Goal: Information Seeking & Learning: Learn about a topic

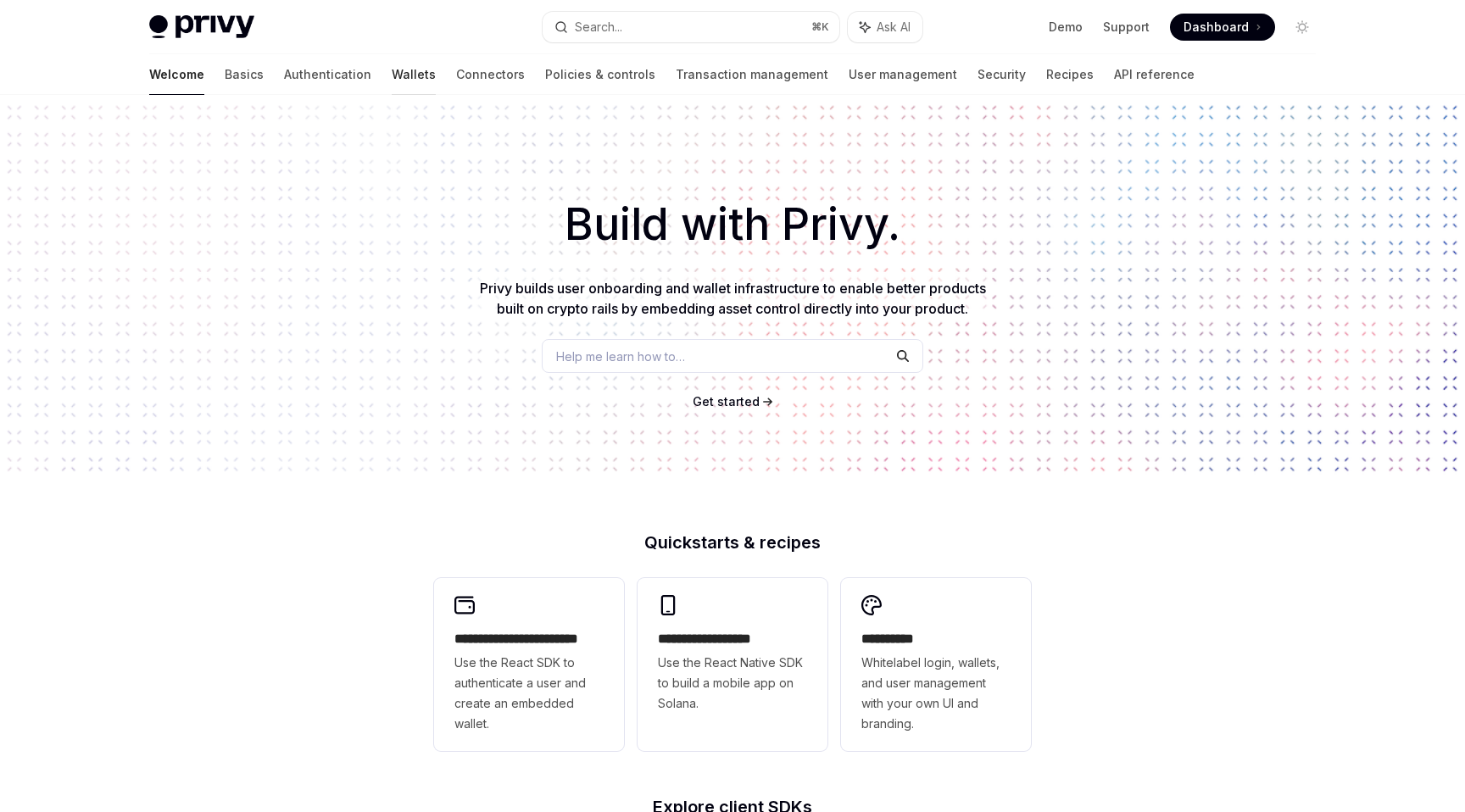
click at [391, 75] on link "Wallets" at bounding box center [413, 75] width 44 height 41
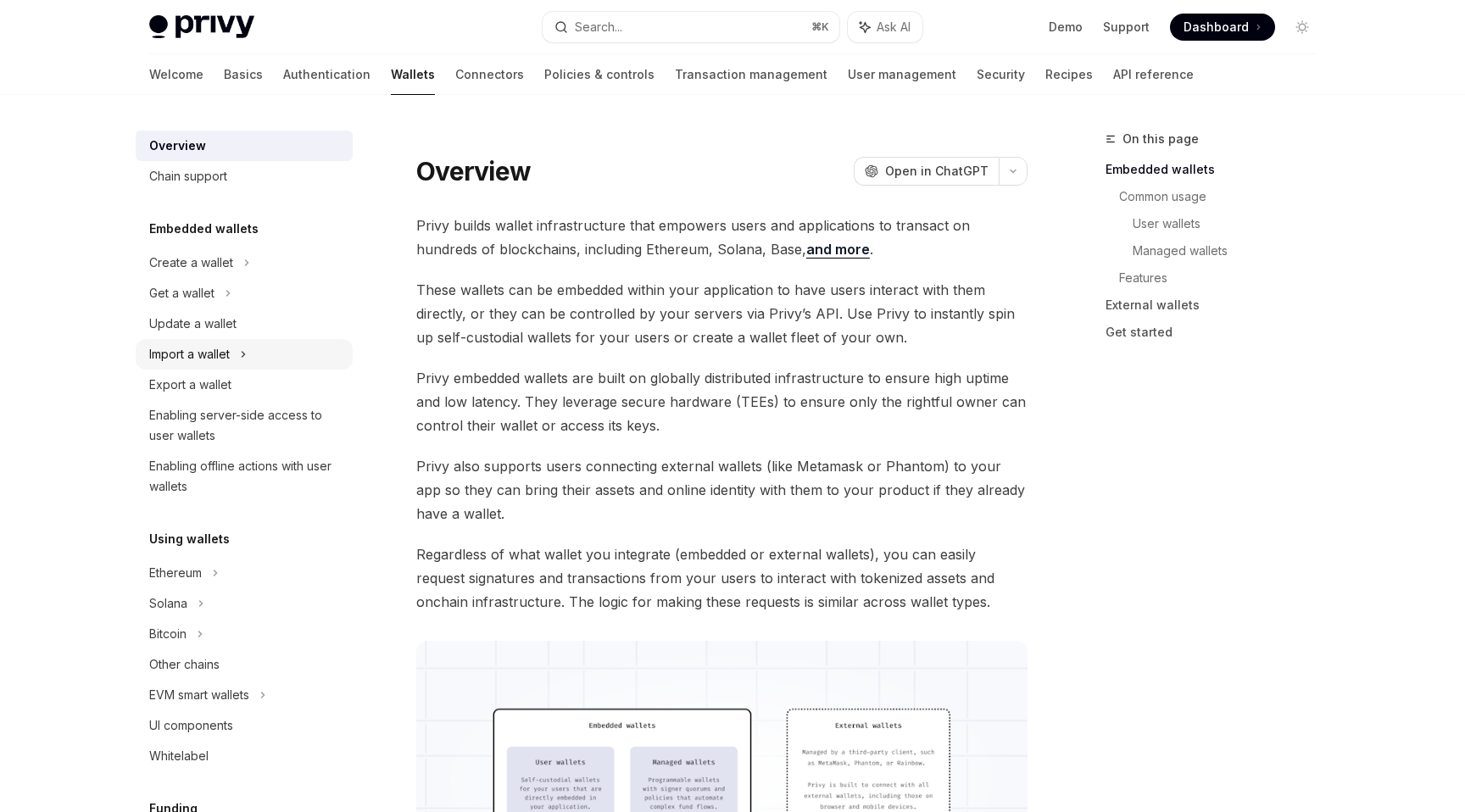
click at [228, 351] on div "Import a wallet" at bounding box center [189, 354] width 80 height 20
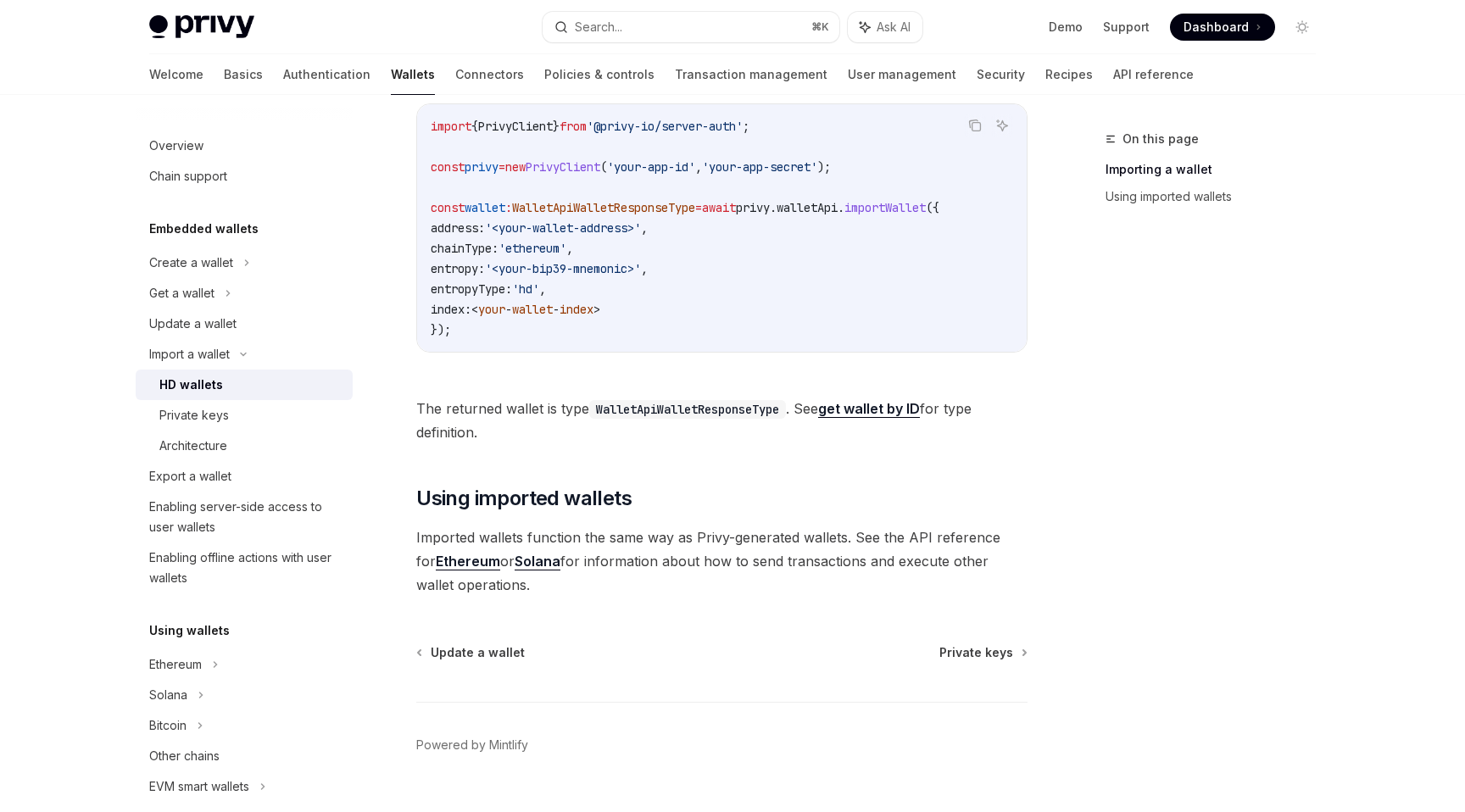
scroll to position [714, 0]
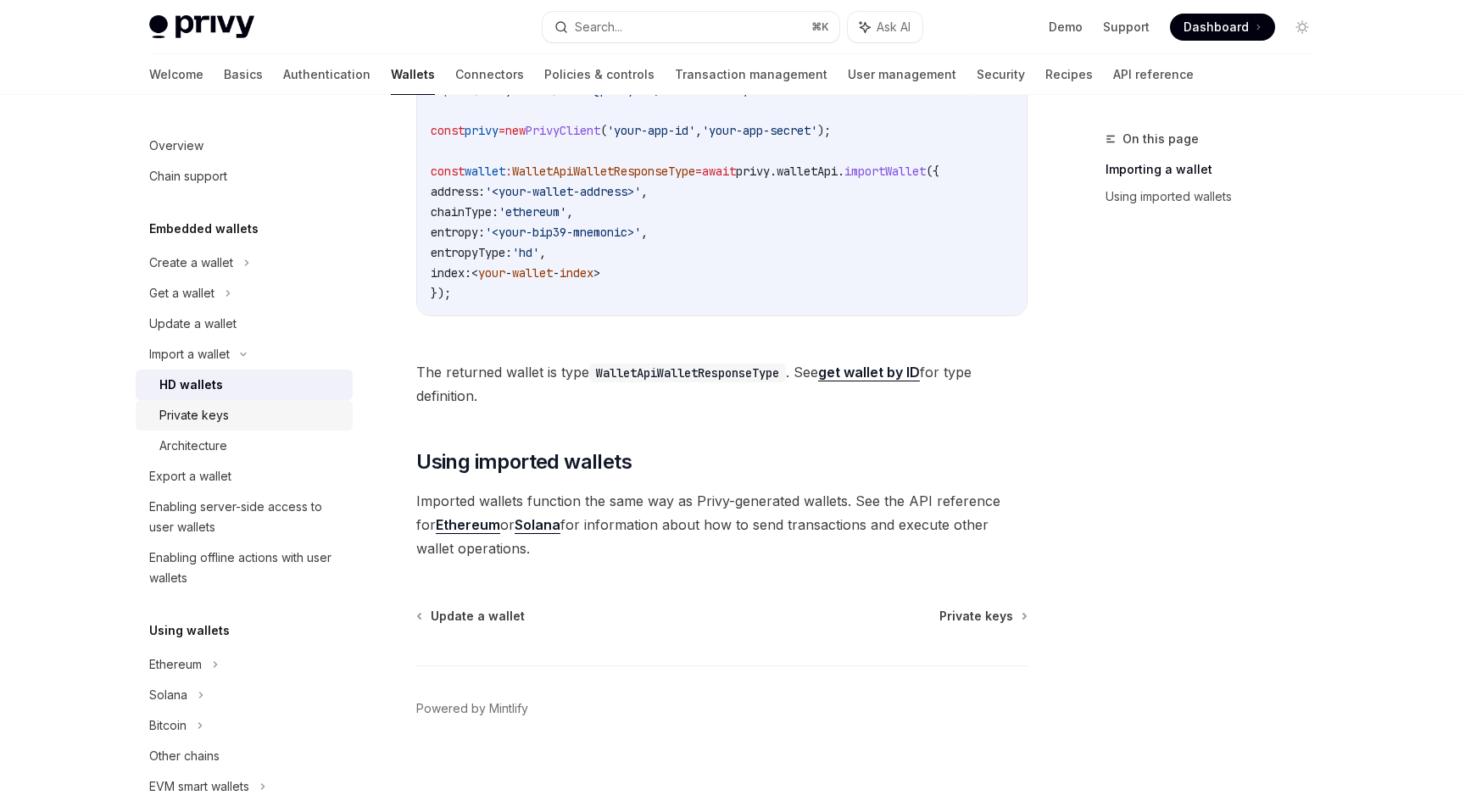
click at [243, 423] on div "Private keys" at bounding box center [251, 415] width 183 height 20
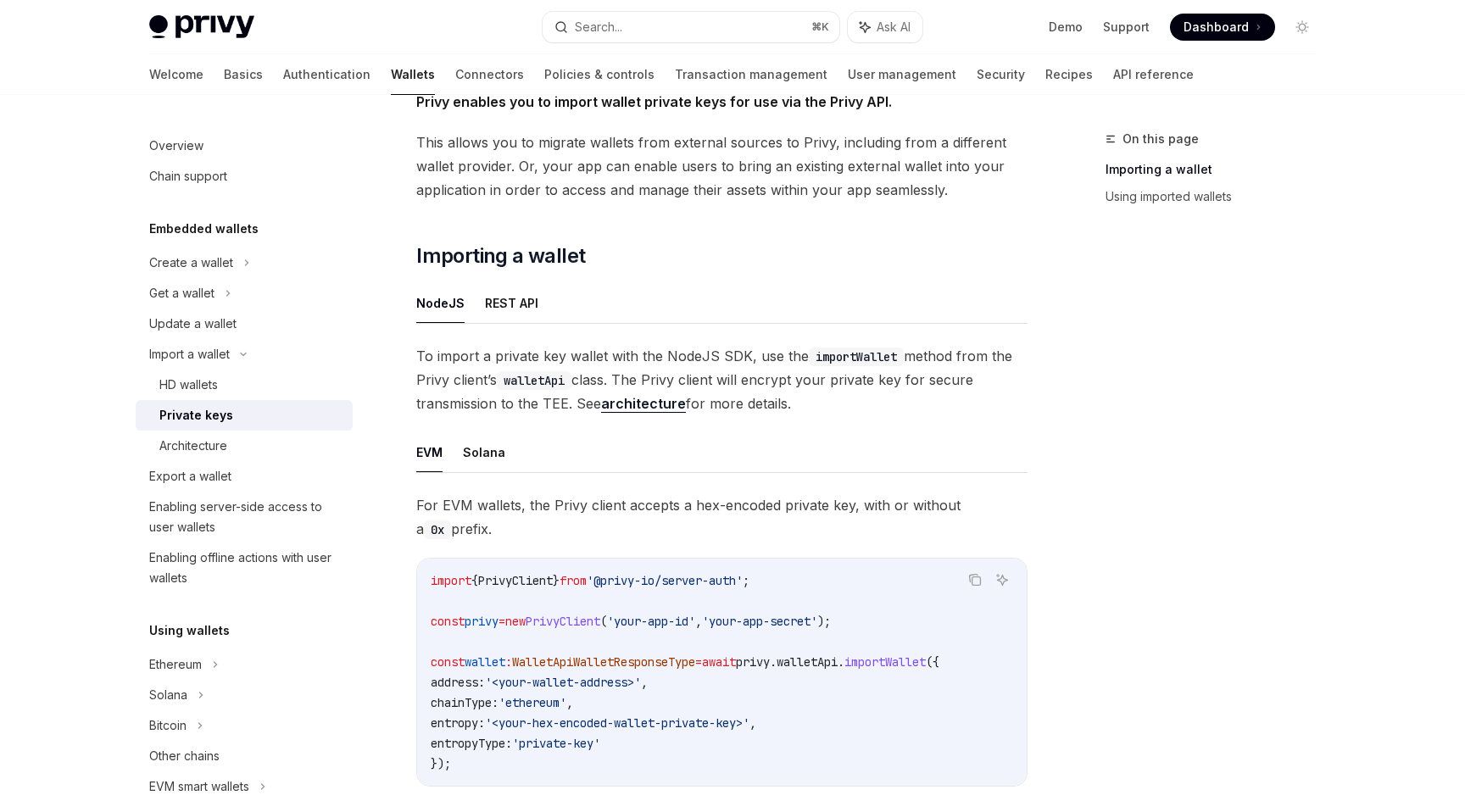
scroll to position [242, 0]
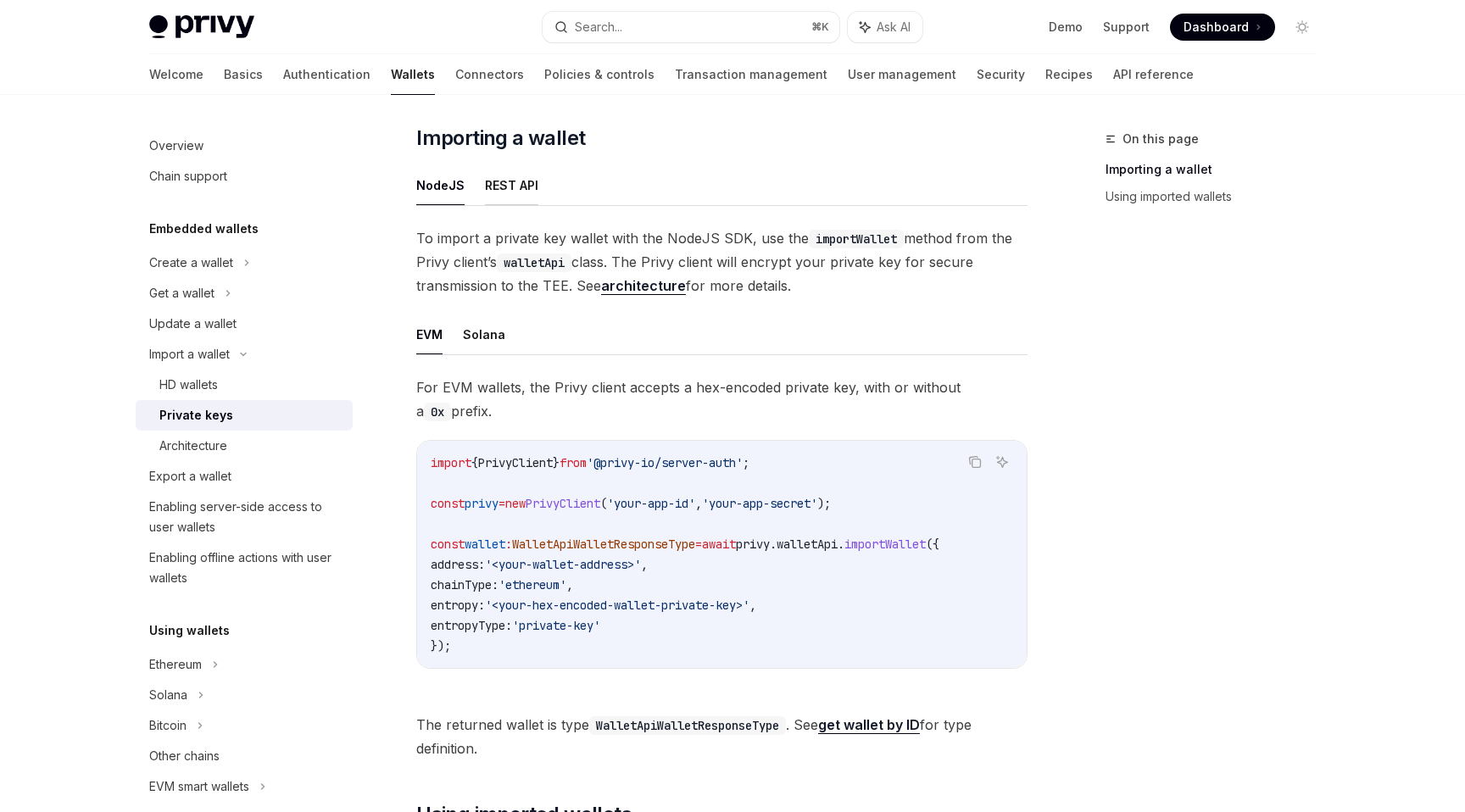
click at [518, 197] on button "REST API" at bounding box center [512, 186] width 54 height 40
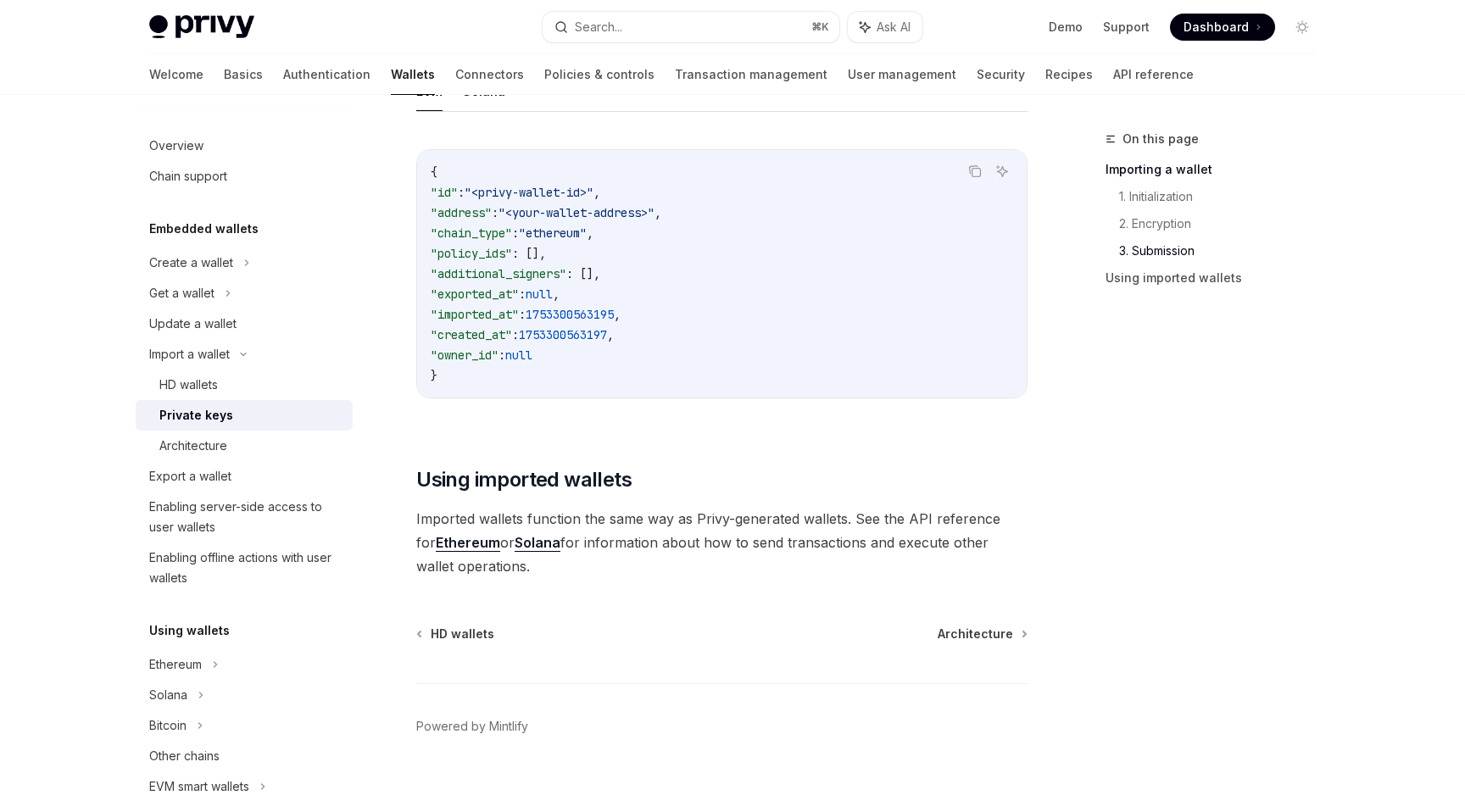
scroll to position [3347, 0]
click at [257, 447] on div "Architecture" at bounding box center [251, 446] width 183 height 20
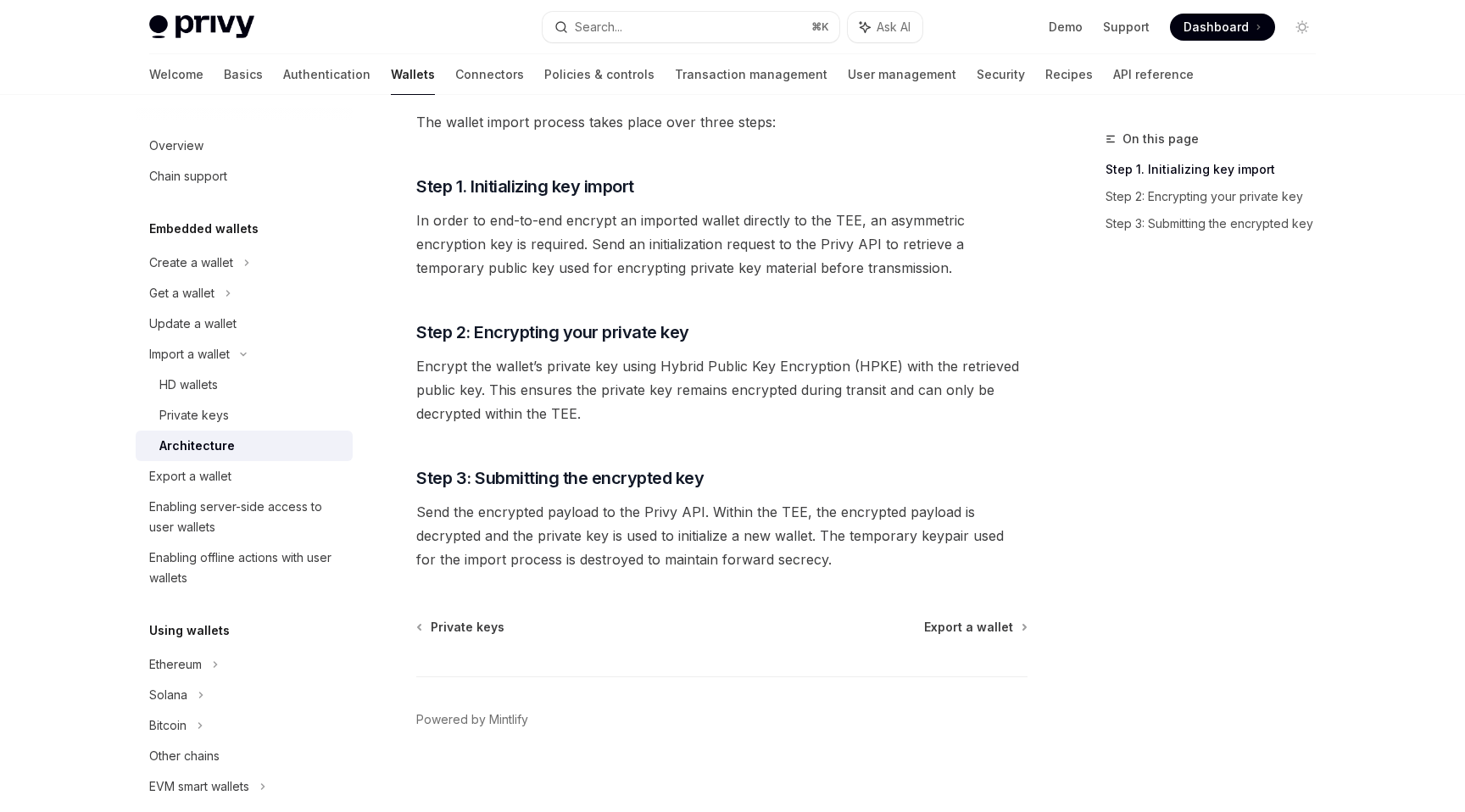
scroll to position [234, 0]
click at [542, 353] on span "Encrypt the wallet’s private key using Hybrid Public Key Encryption (HPKE) with…" at bounding box center [721, 388] width 611 height 71
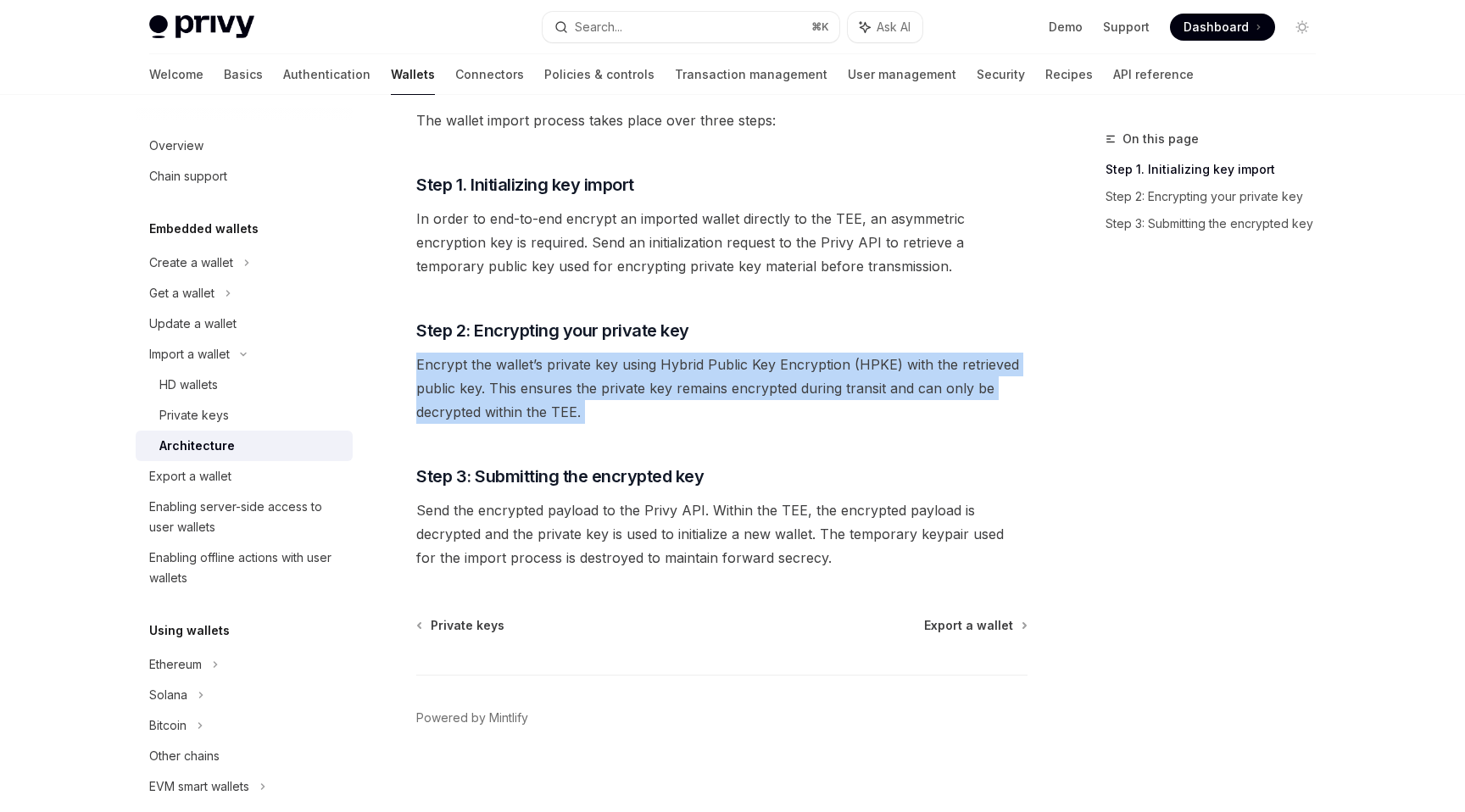
click at [542, 353] on span "Encrypt the wallet’s private key using Hybrid Public Key Encryption (HPKE) with…" at bounding box center [721, 388] width 611 height 71
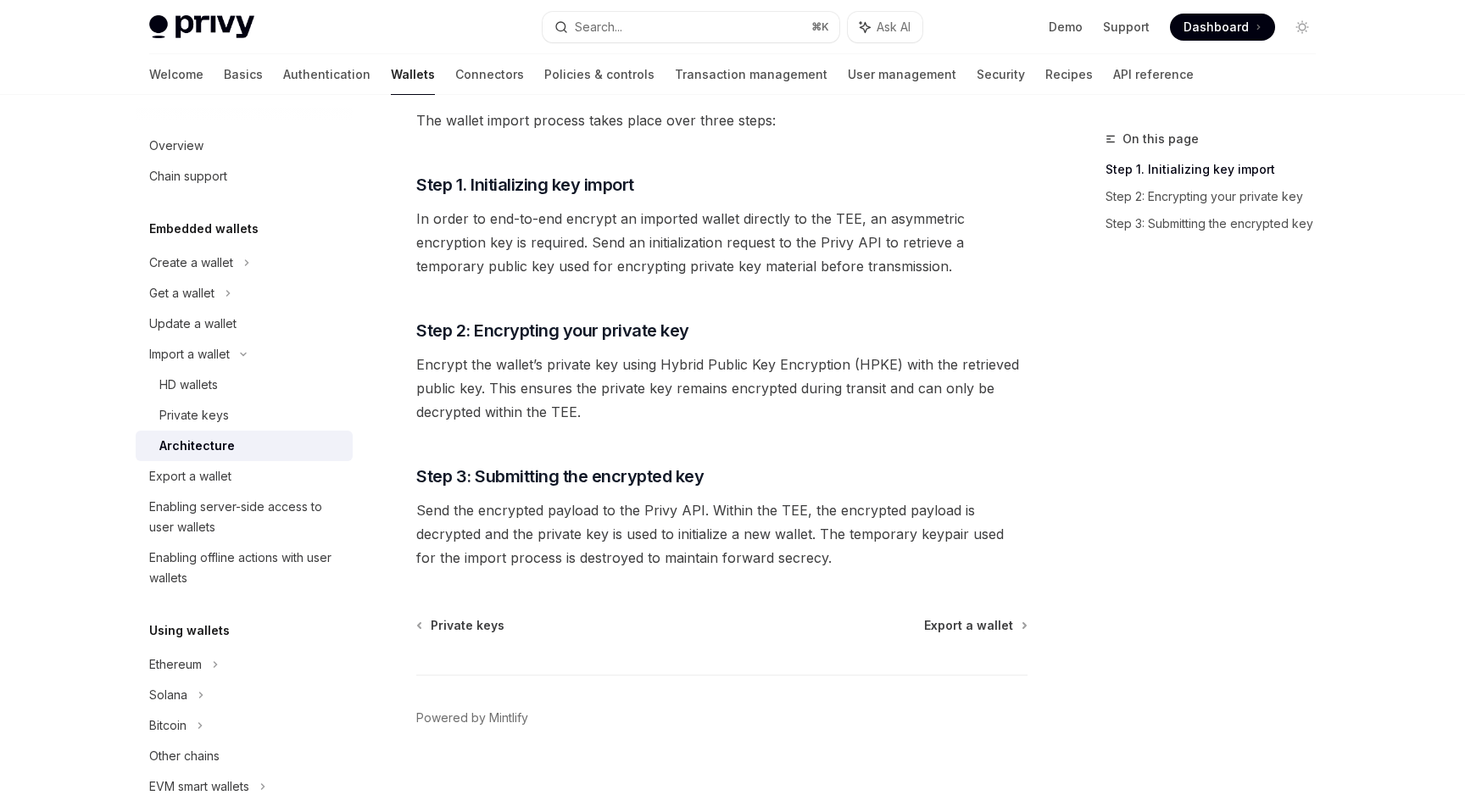
click at [544, 377] on span "Encrypt the wallet’s private key using Hybrid Public Key Encryption (HPKE) with…" at bounding box center [721, 388] width 611 height 71
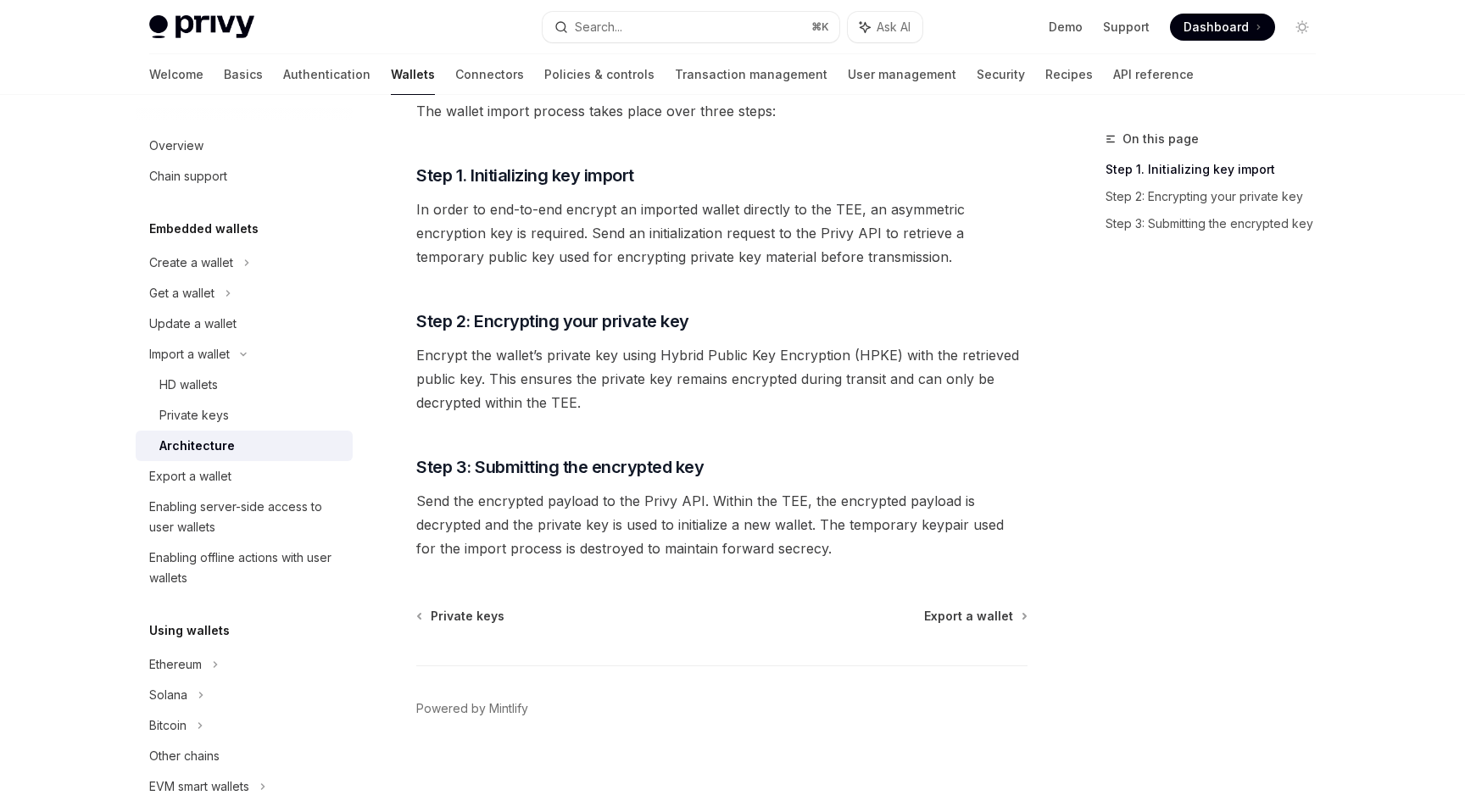
click at [544, 377] on span "Encrypt the wallet’s private key using Hybrid Public Key Encryption (HPKE) with…" at bounding box center [721, 379] width 611 height 71
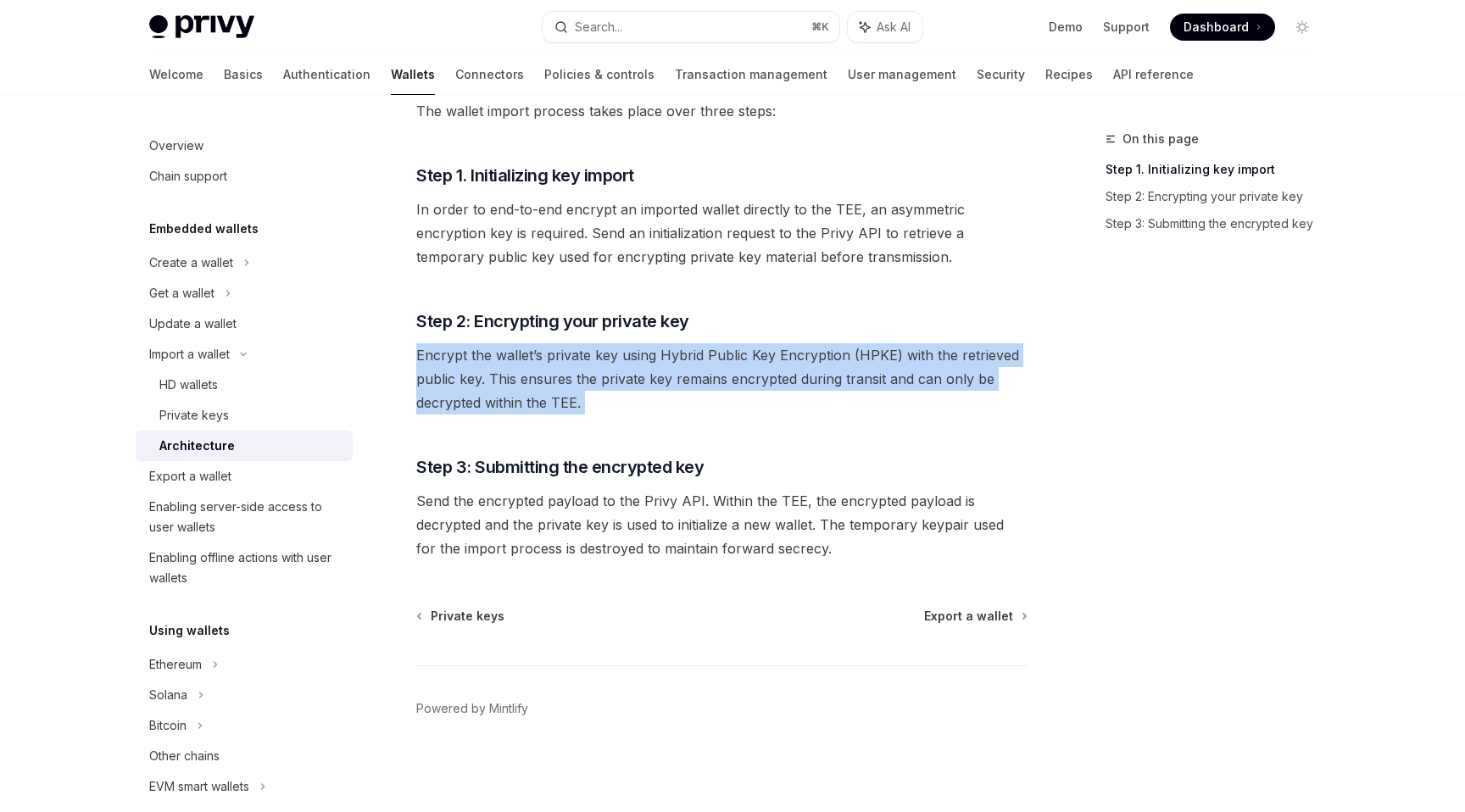
click at [544, 377] on span "Encrypt the wallet’s private key using Hybrid Public Key Encryption (HPKE) with…" at bounding box center [721, 379] width 611 height 71
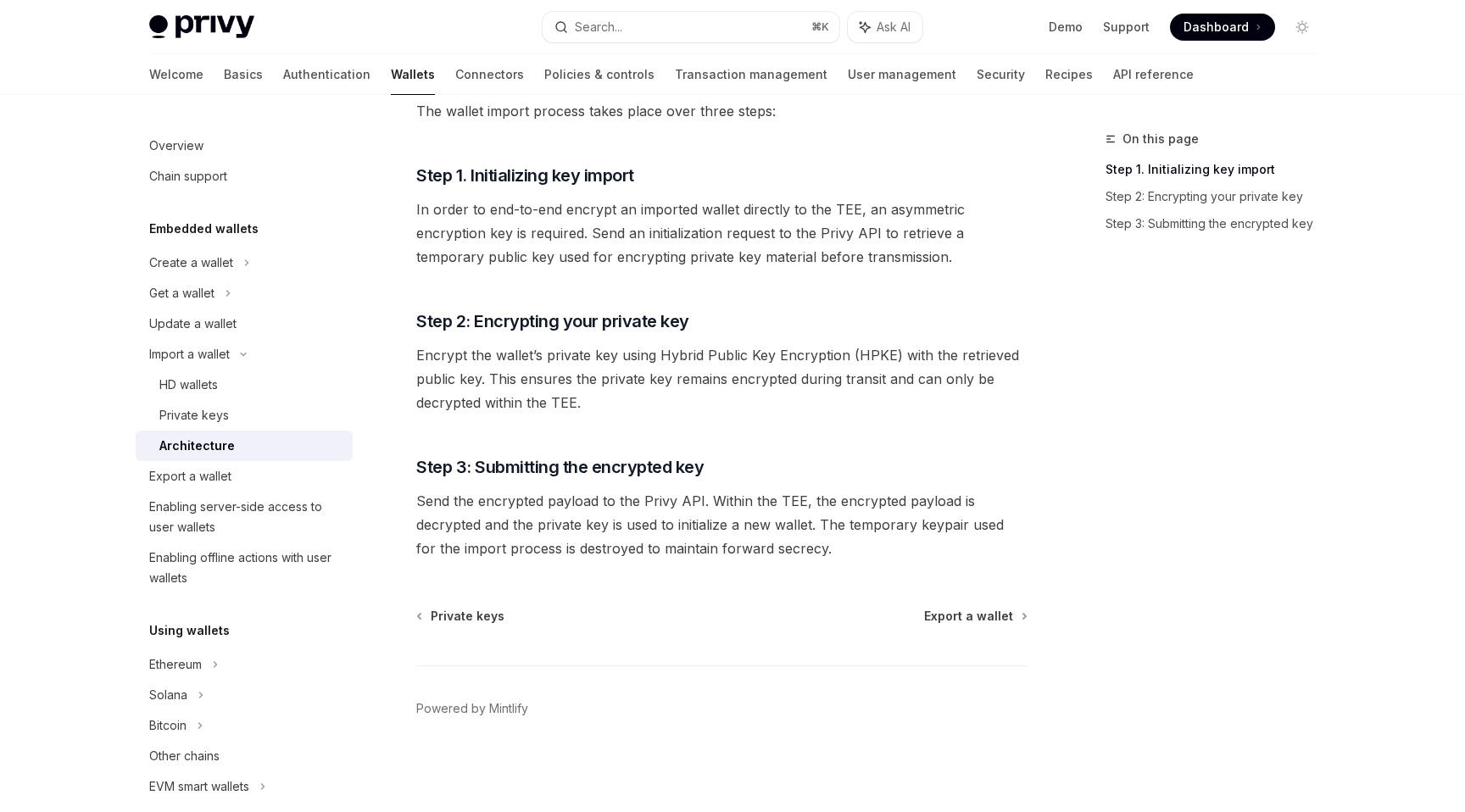
click at [558, 376] on span "Encrypt the wallet’s private key using Hybrid Public Key Encryption (HPKE) with…" at bounding box center [721, 379] width 611 height 71
click at [559, 505] on span "Send the encrypted payload to the Privy API. Within the TEE, the encrypted payl…" at bounding box center [721, 524] width 611 height 71
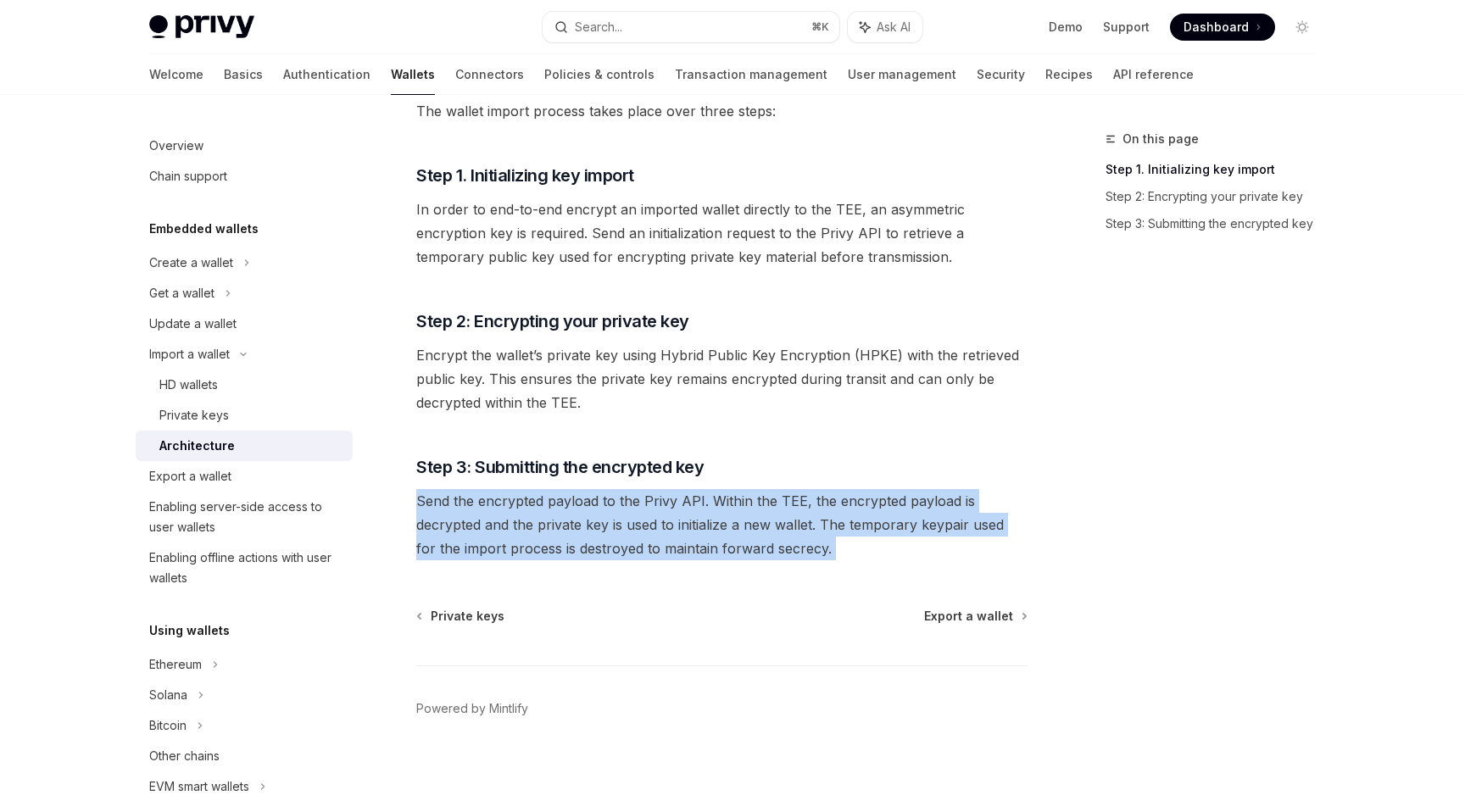
click at [559, 505] on span "Send the encrypted payload to the Privy API. Within the TEE, the encrypted payl…" at bounding box center [721, 524] width 611 height 71
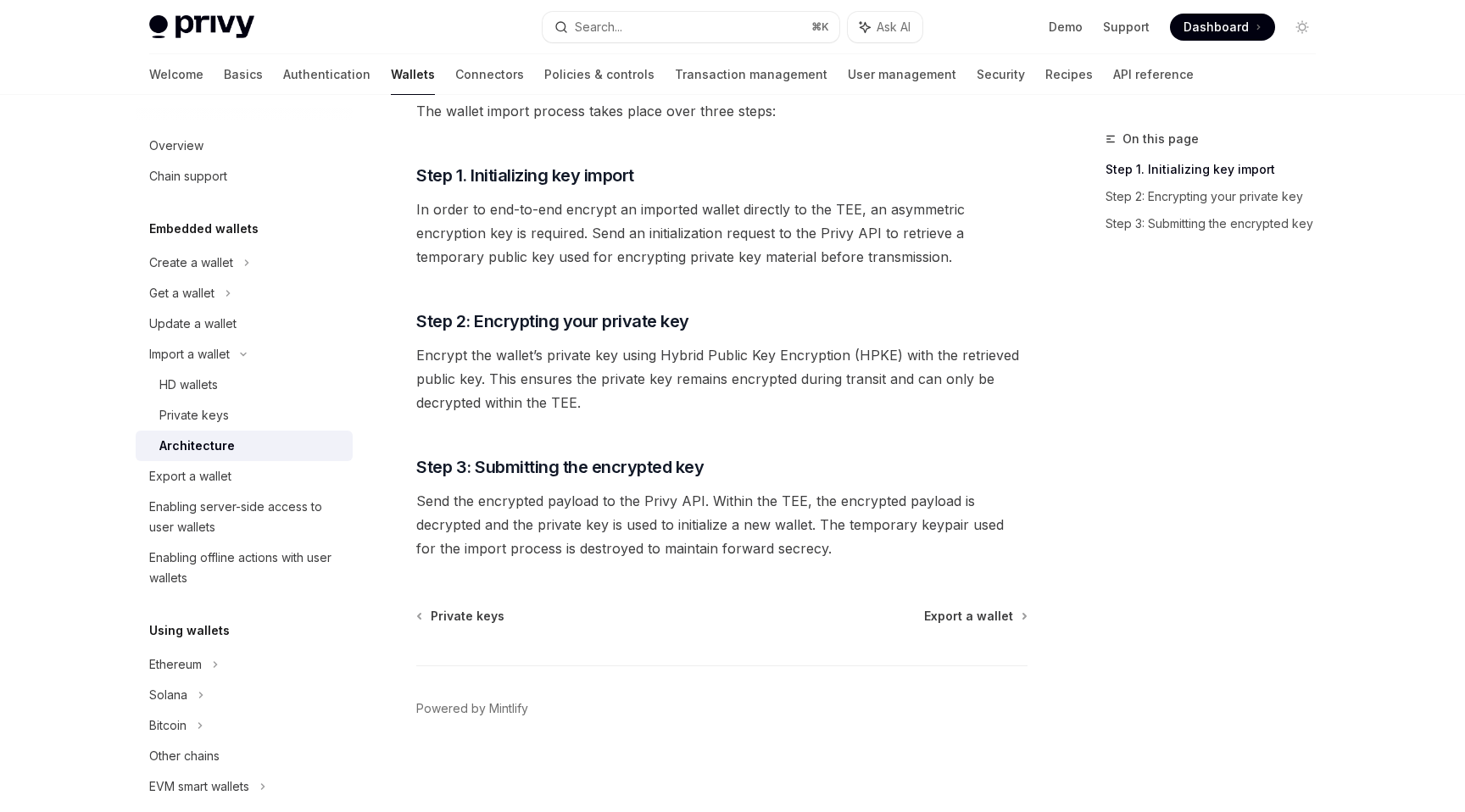
click at [538, 508] on span "Send the encrypted payload to the Privy API. Within the TEE, the encrypted payl…" at bounding box center [721, 524] width 611 height 71
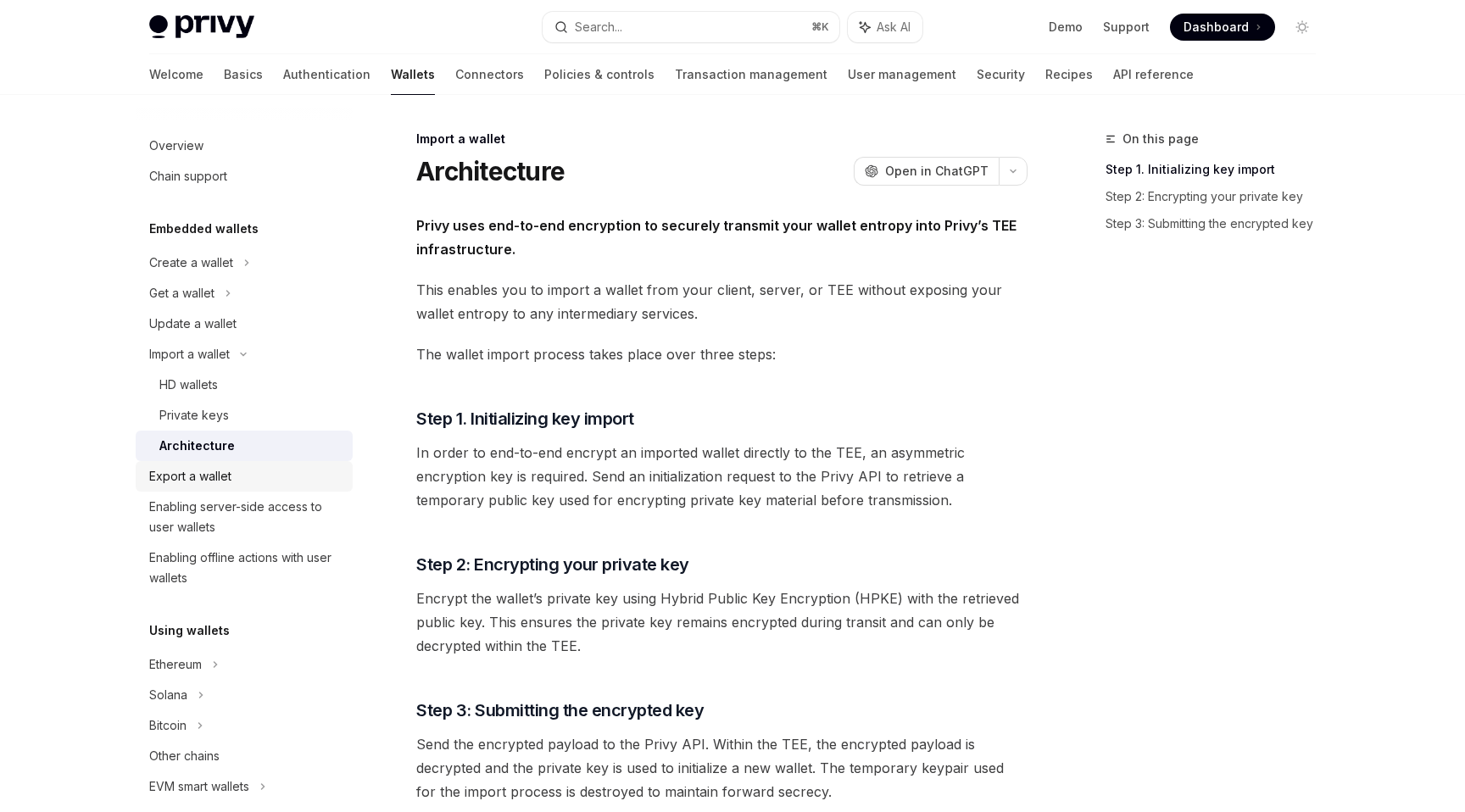
click at [226, 471] on div "Export a wallet" at bounding box center [190, 475] width 82 height 20
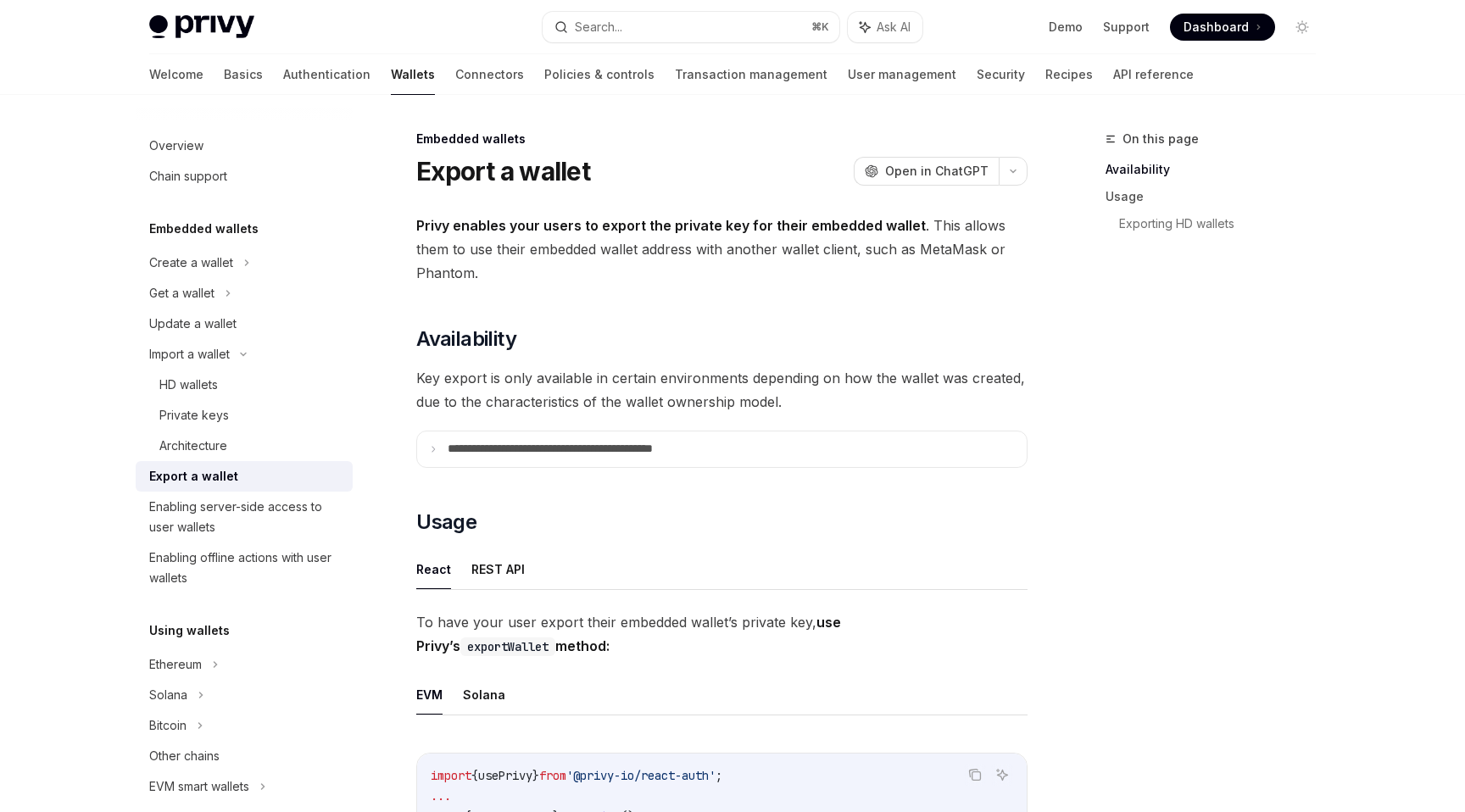
click at [558, 226] on strong "Privy enables your users to export the private key for their embedded wallet" at bounding box center [671, 226] width 510 height 17
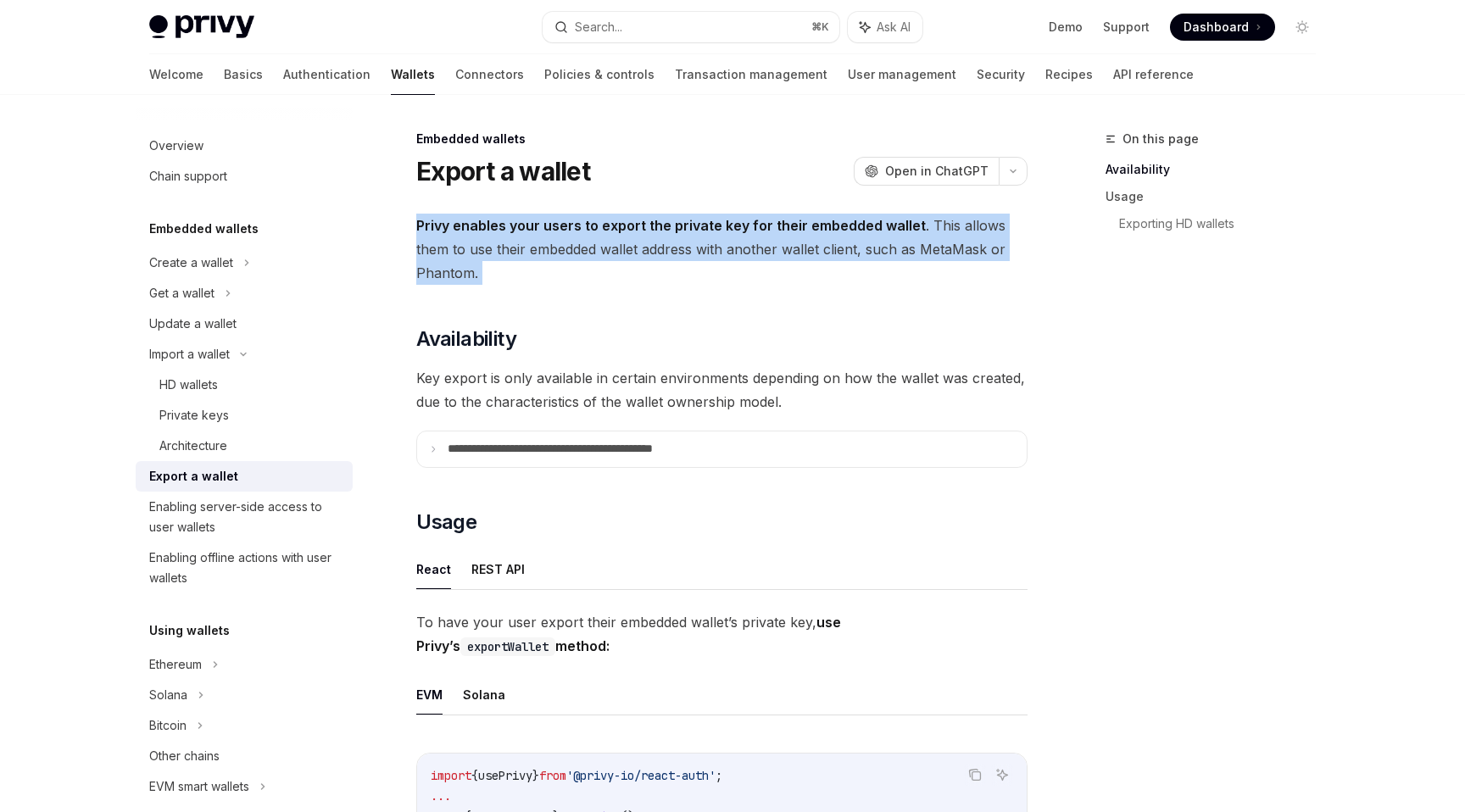
click at [558, 226] on strong "Privy enables your users to export the private key for their embedded wallet" at bounding box center [671, 226] width 510 height 17
click at [554, 244] on span "Privy enables your users to export the private key for their embedded wallet . …" at bounding box center [721, 249] width 611 height 71
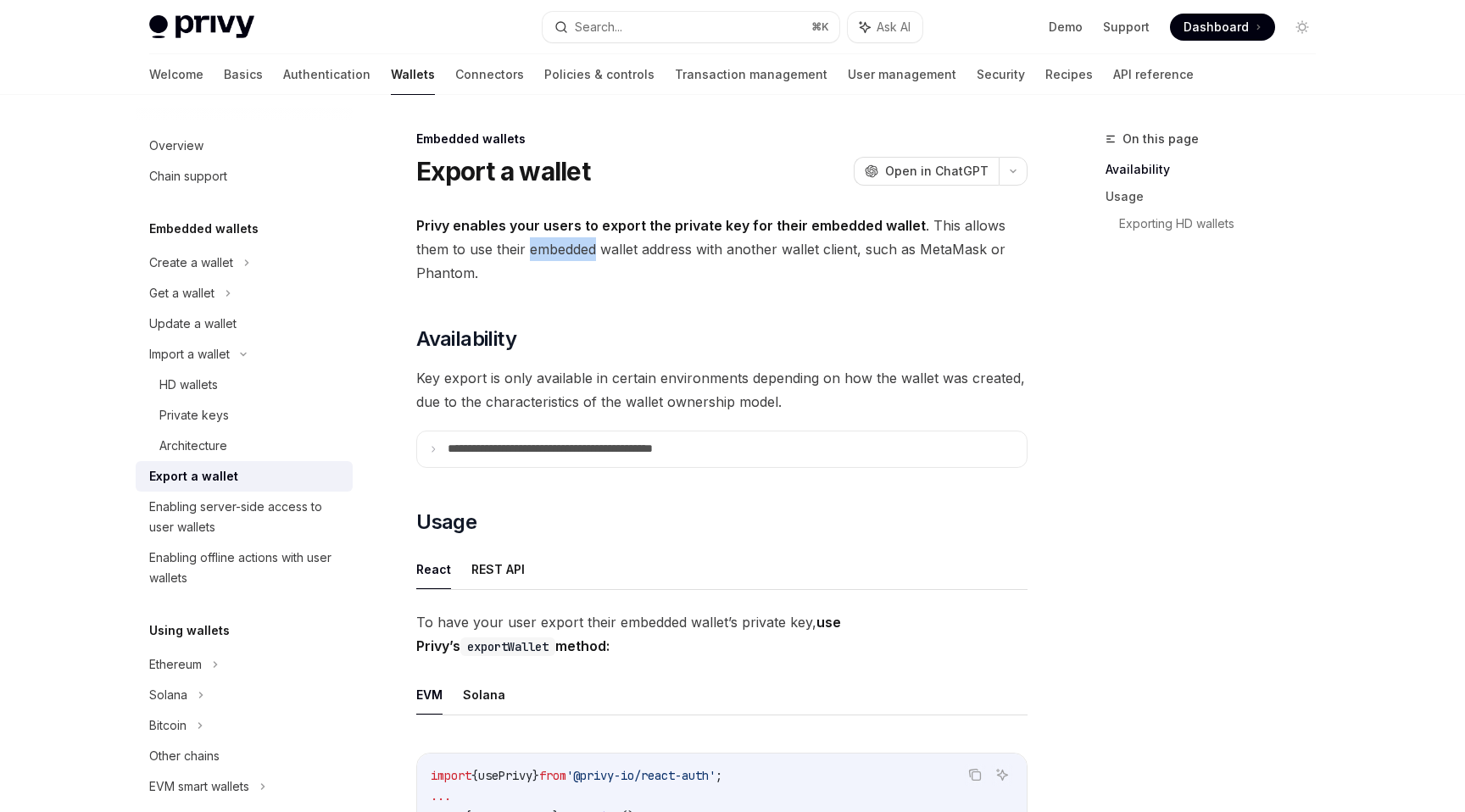
click at [554, 244] on span "Privy enables your users to export the private key for their embedded wallet . …" at bounding box center [721, 249] width 611 height 71
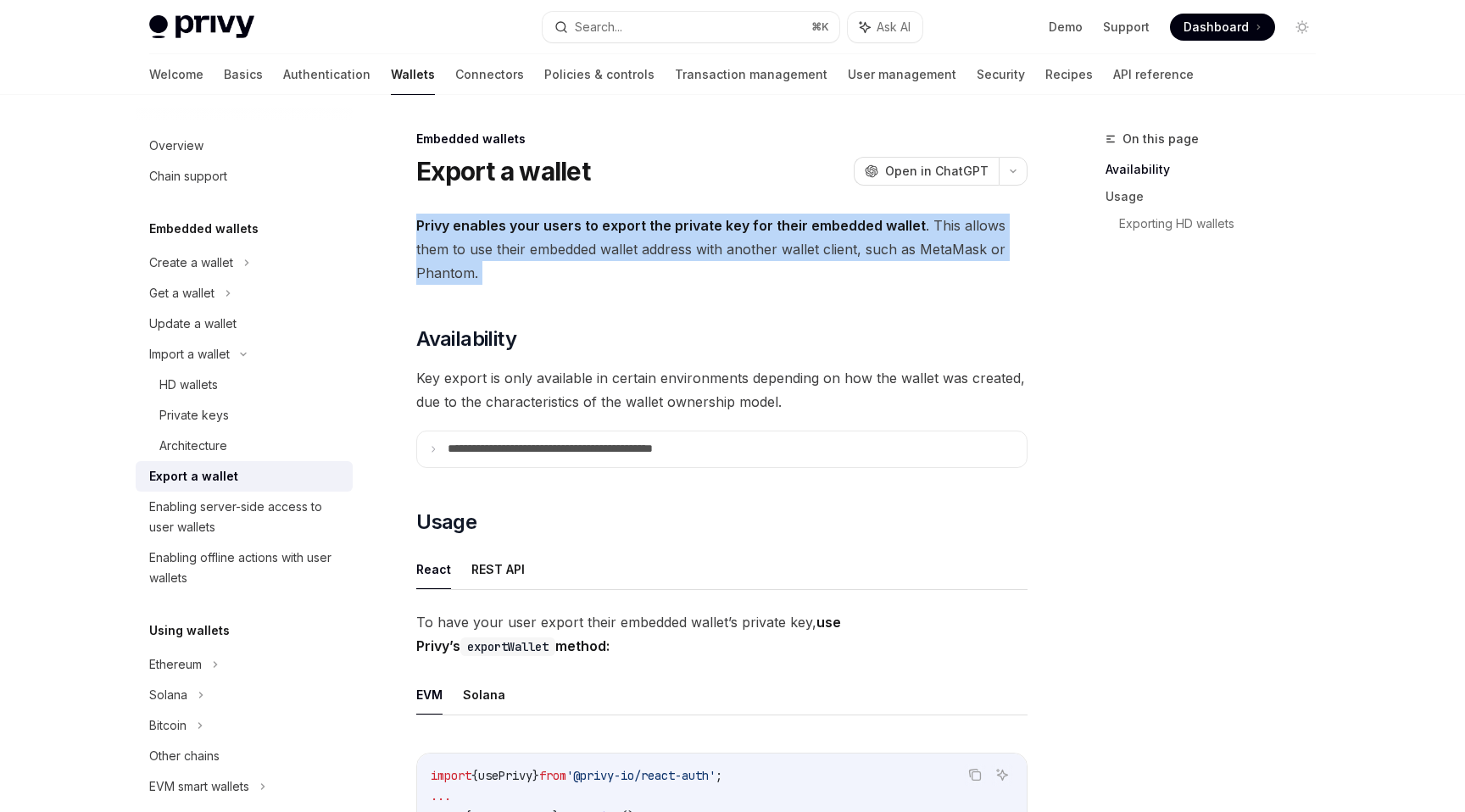
click at [554, 244] on span "Privy enables your users to export the private key for their embedded wallet . …" at bounding box center [721, 249] width 611 height 71
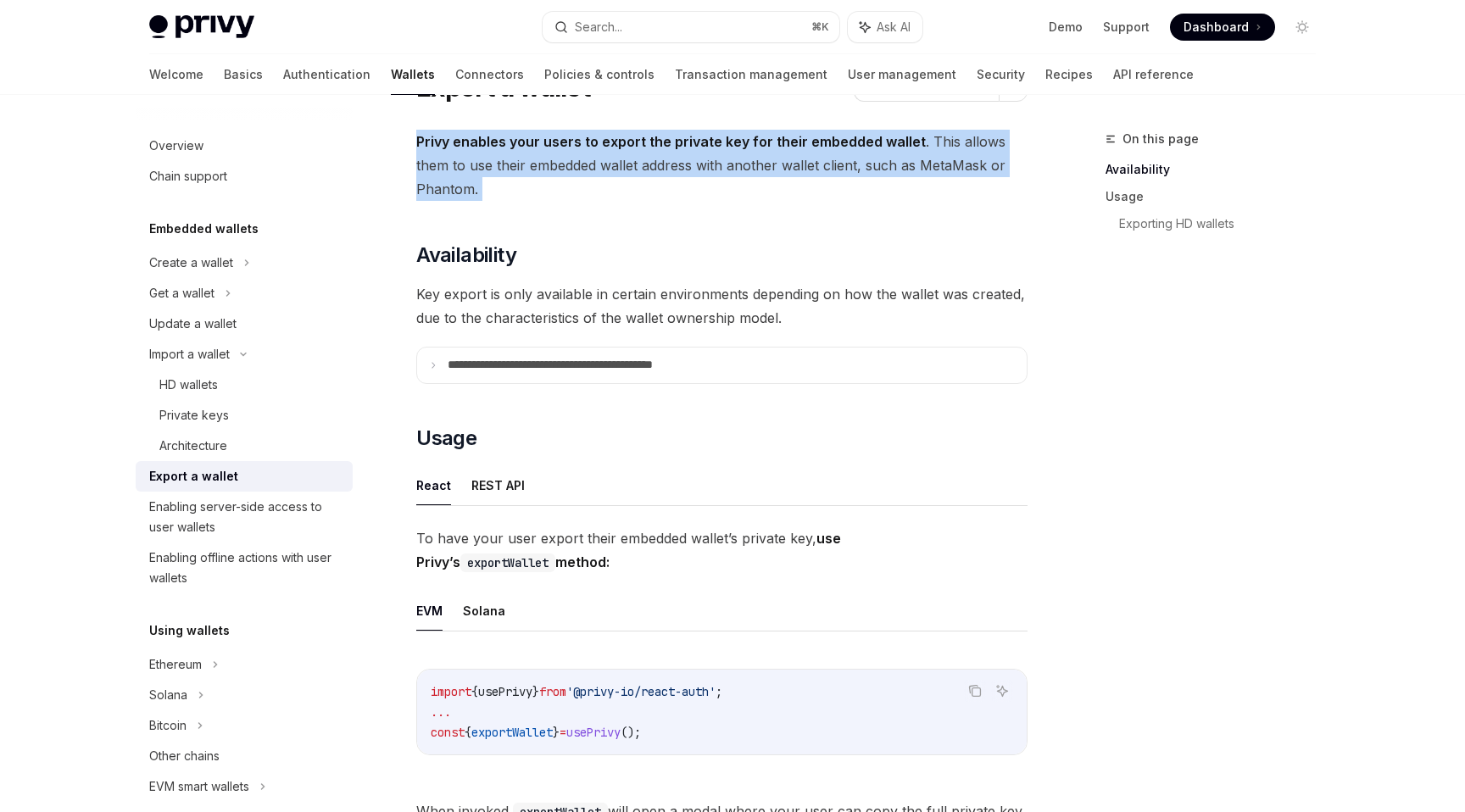
scroll to position [189, 0]
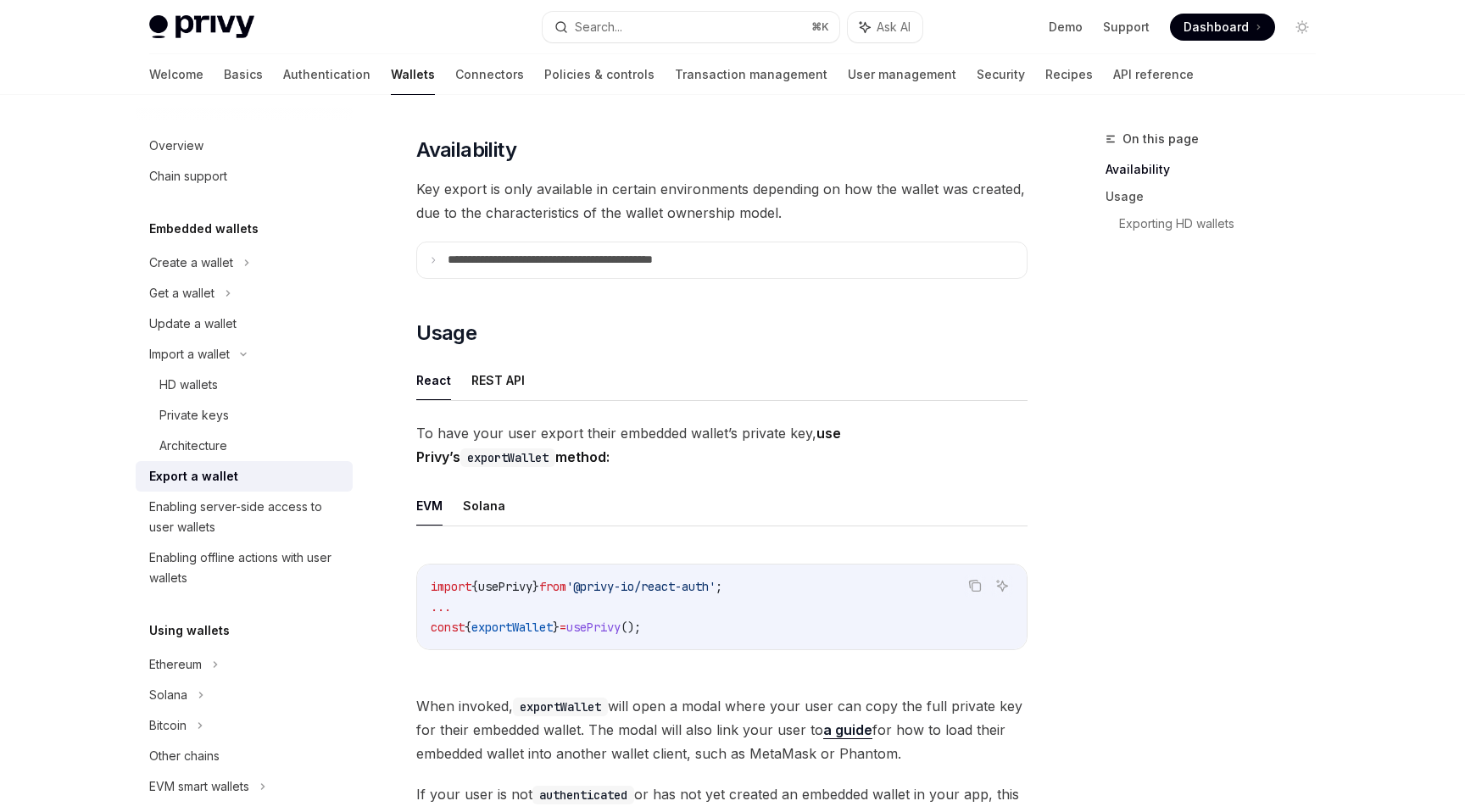
click at [572, 197] on span "Key export is only available in certain environments depending on how the walle…" at bounding box center [721, 201] width 611 height 48
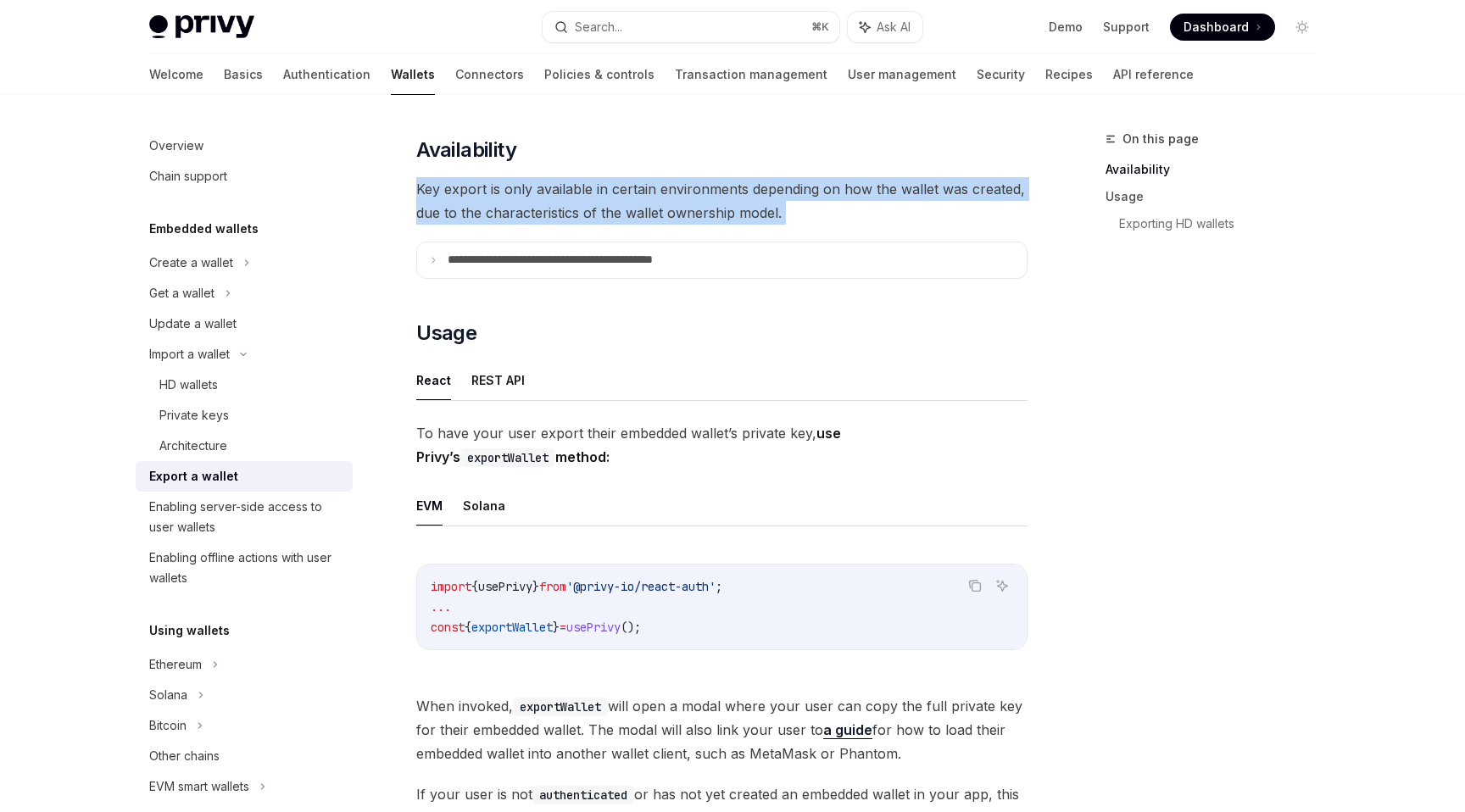
click at [572, 197] on span "Key export is only available in certain environments depending on how the walle…" at bounding box center [721, 201] width 611 height 48
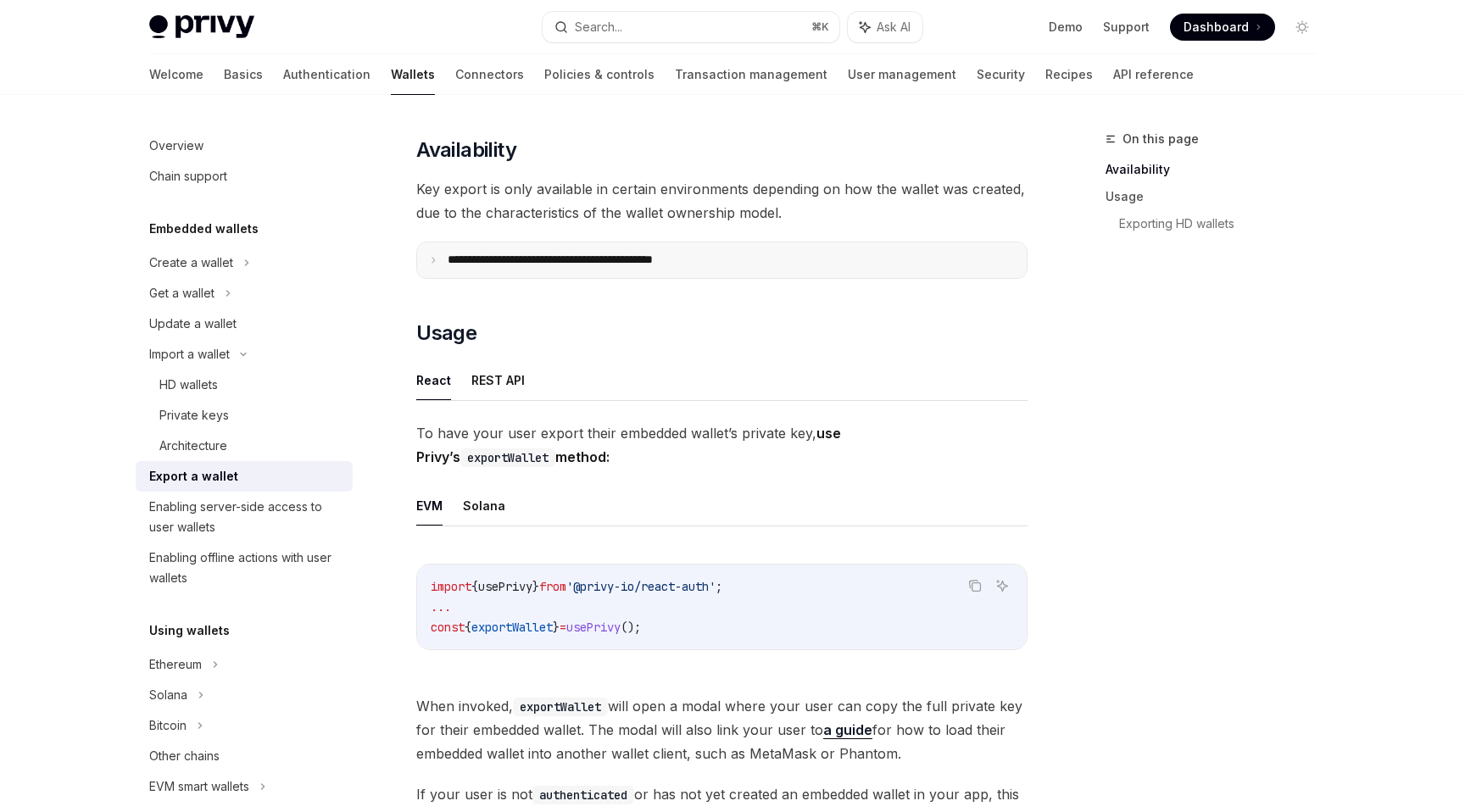
click at [434, 261] on icon at bounding box center [433, 260] width 9 height 9
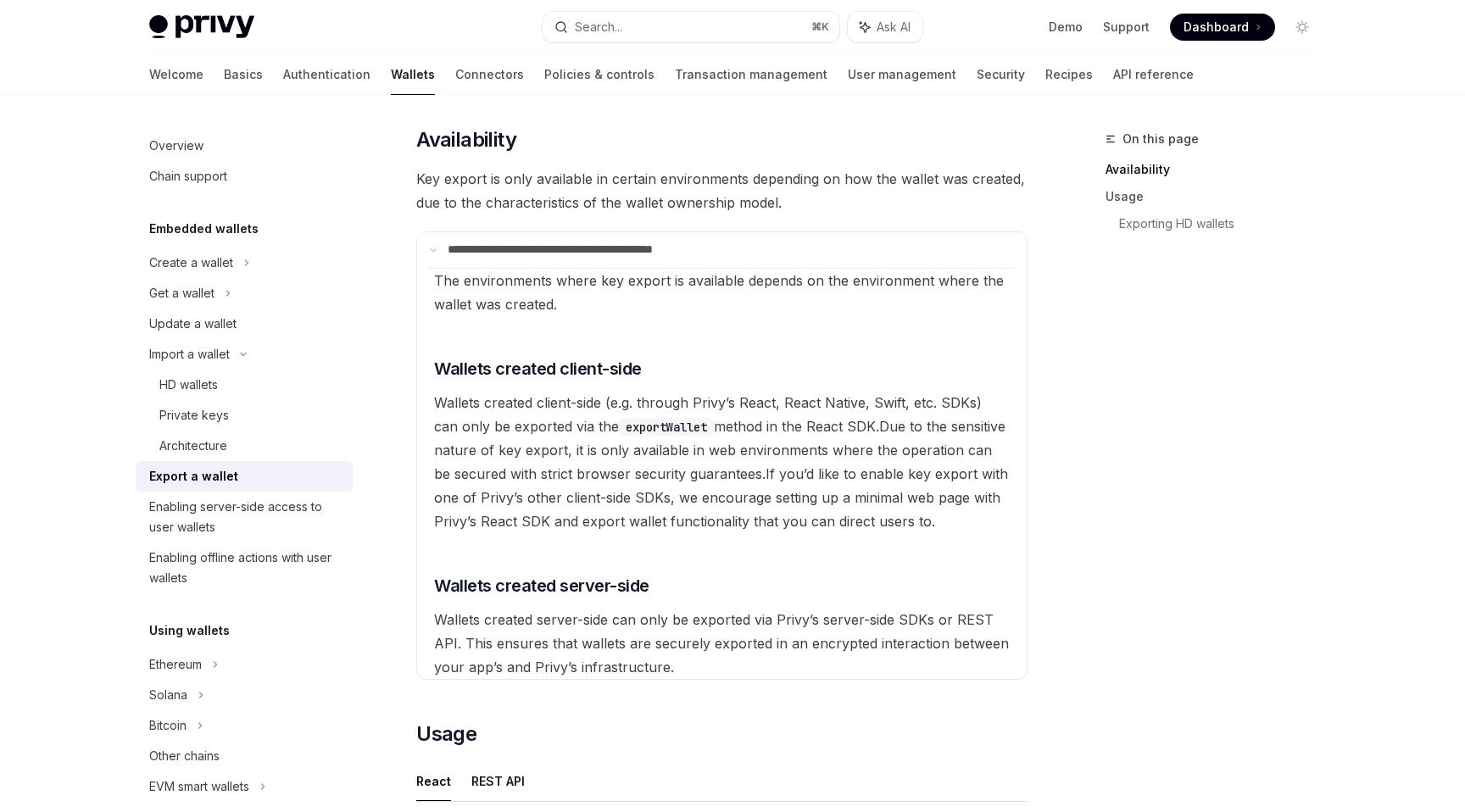
scroll to position [187, 0]
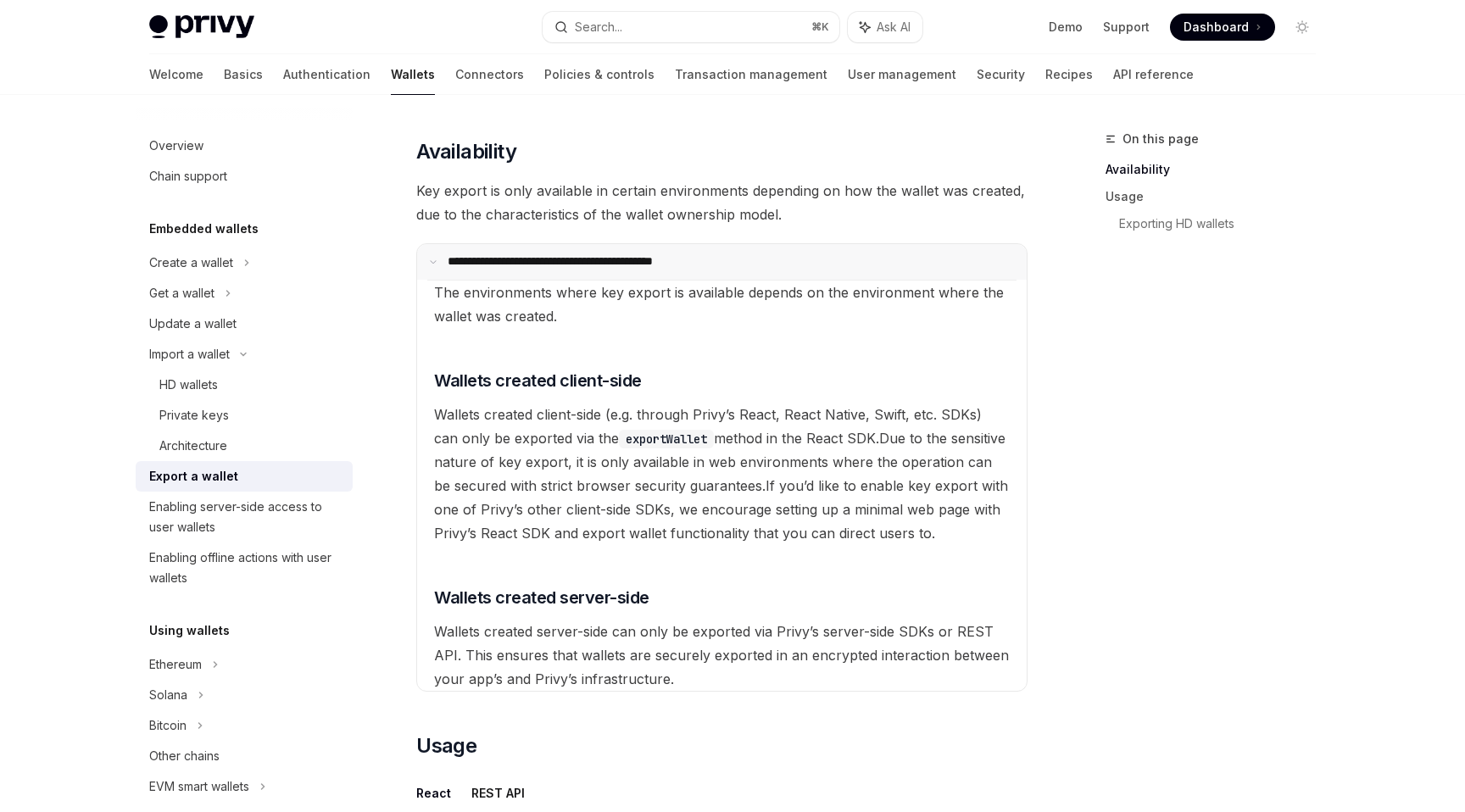
click at [444, 251] on summary "**********" at bounding box center [721, 261] width 610 height 35
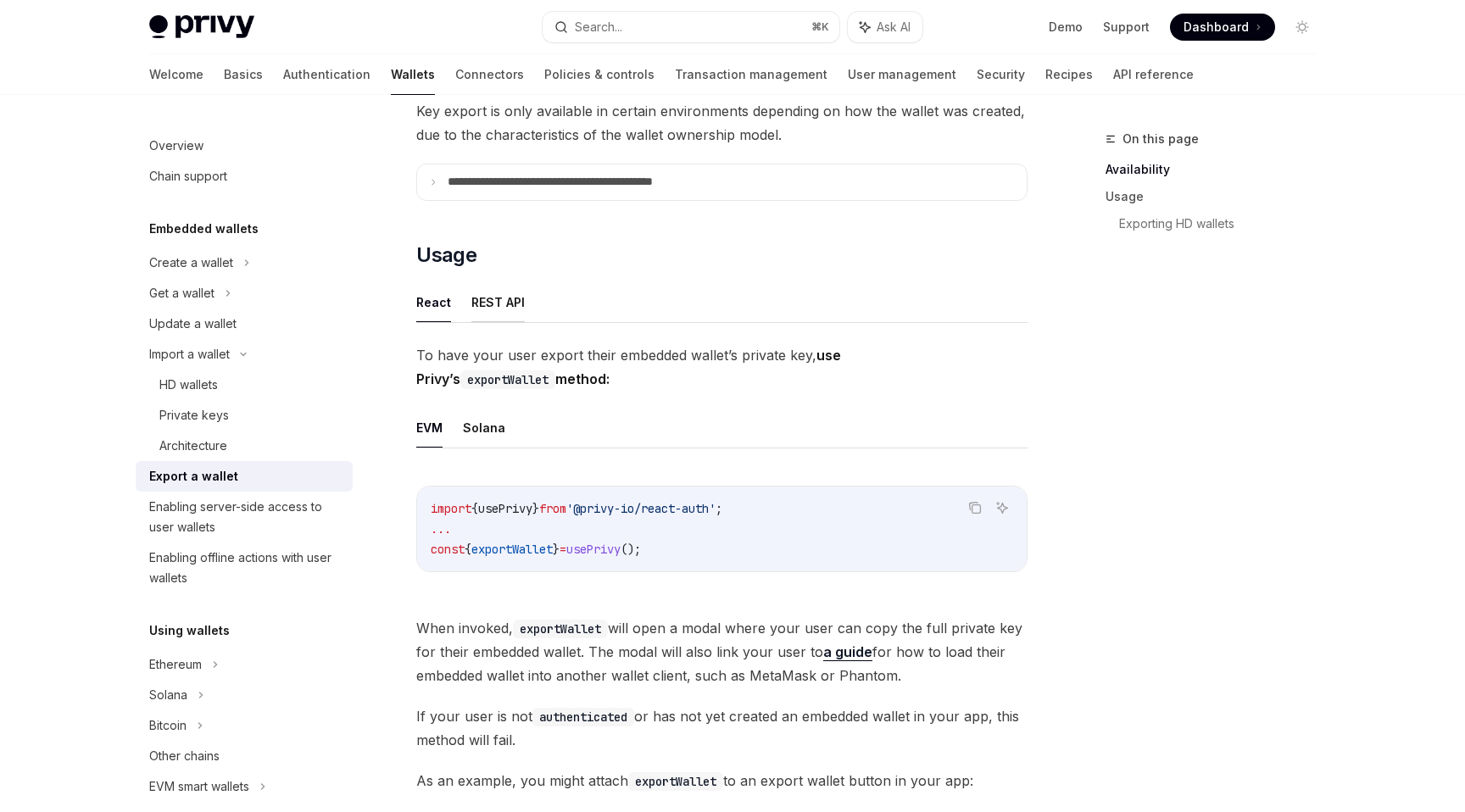
scroll to position [317, 0]
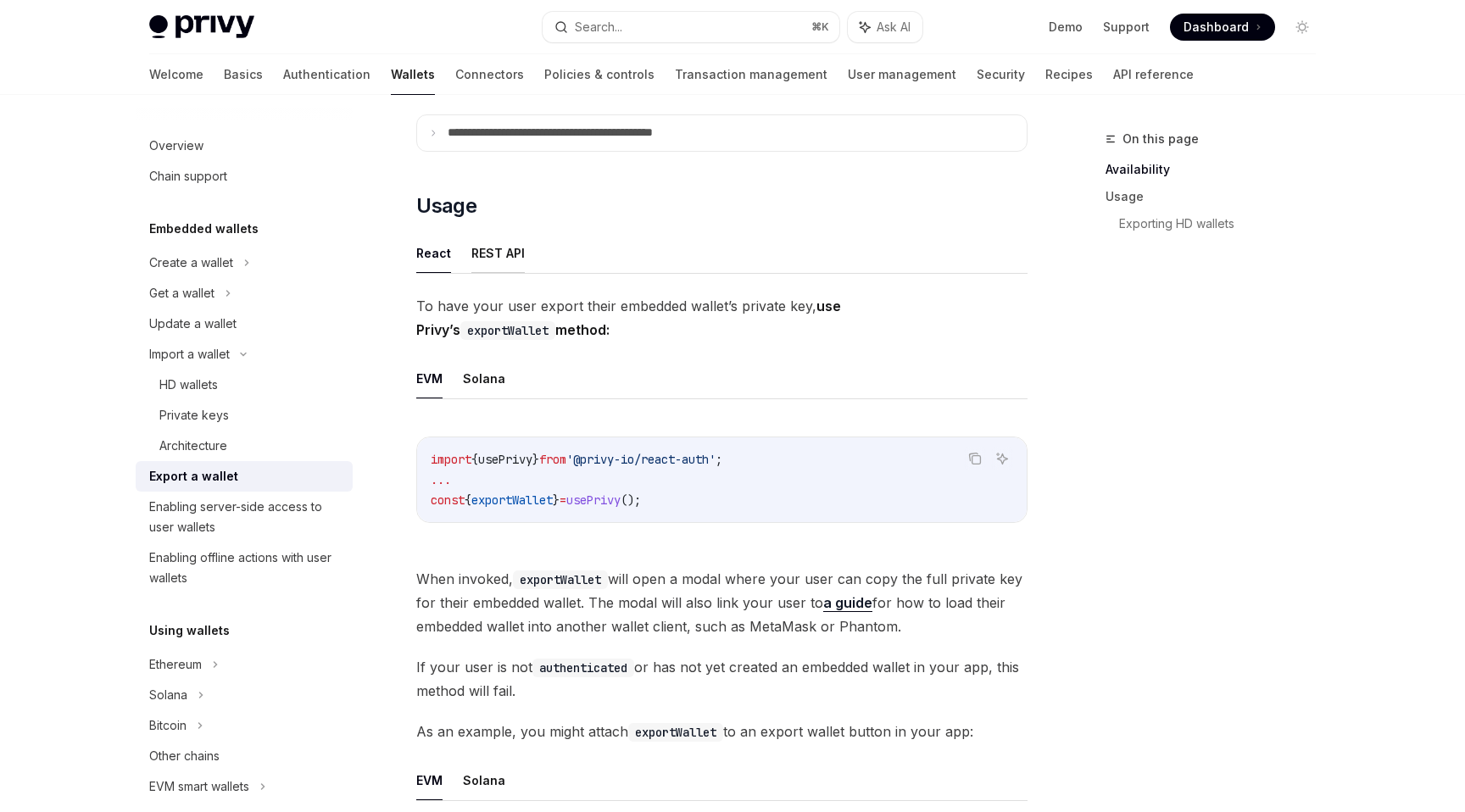
click at [505, 271] on button "REST API" at bounding box center [499, 253] width 54 height 40
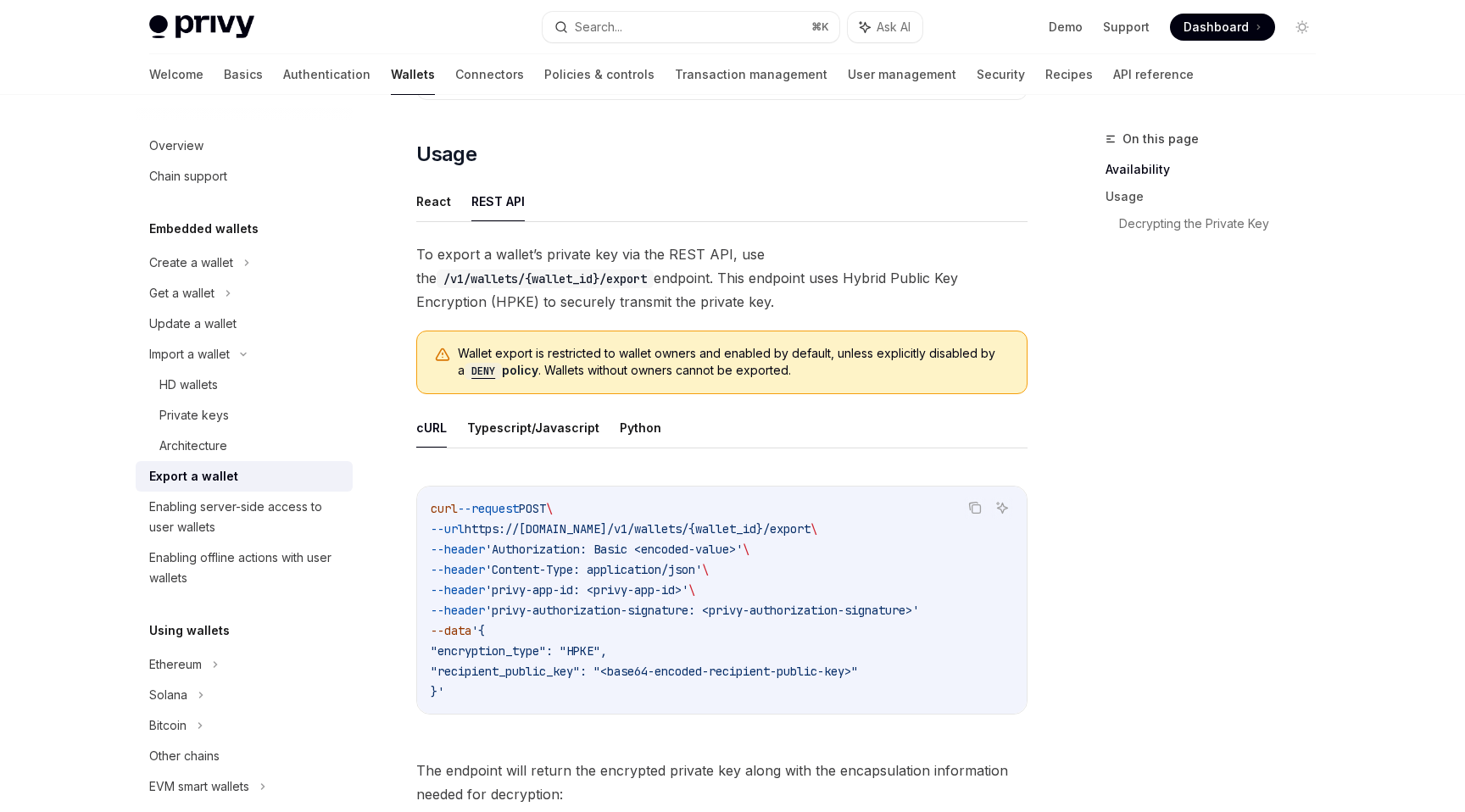
scroll to position [370, 0]
click at [509, 256] on span "To export a wallet’s private key via the REST API, use the /v1/wallets/{wallet_…" at bounding box center [721, 275] width 611 height 71
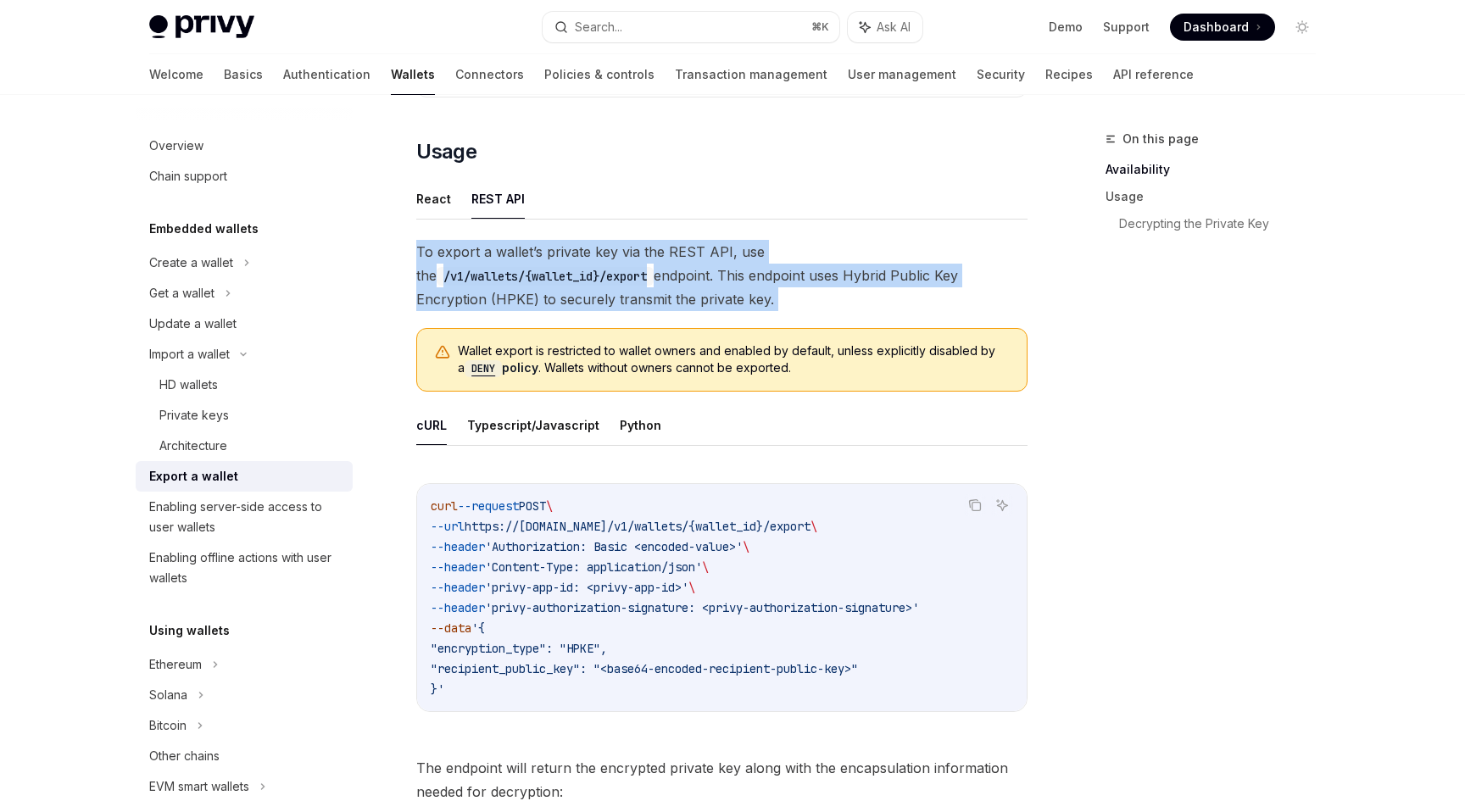
click at [509, 256] on span "To export a wallet’s private key via the REST API, use the /v1/wallets/{wallet_…" at bounding box center [721, 275] width 611 height 71
click at [532, 263] on span "To export a wallet’s private key via the REST API, use the /v1/wallets/{wallet_…" at bounding box center [721, 275] width 611 height 71
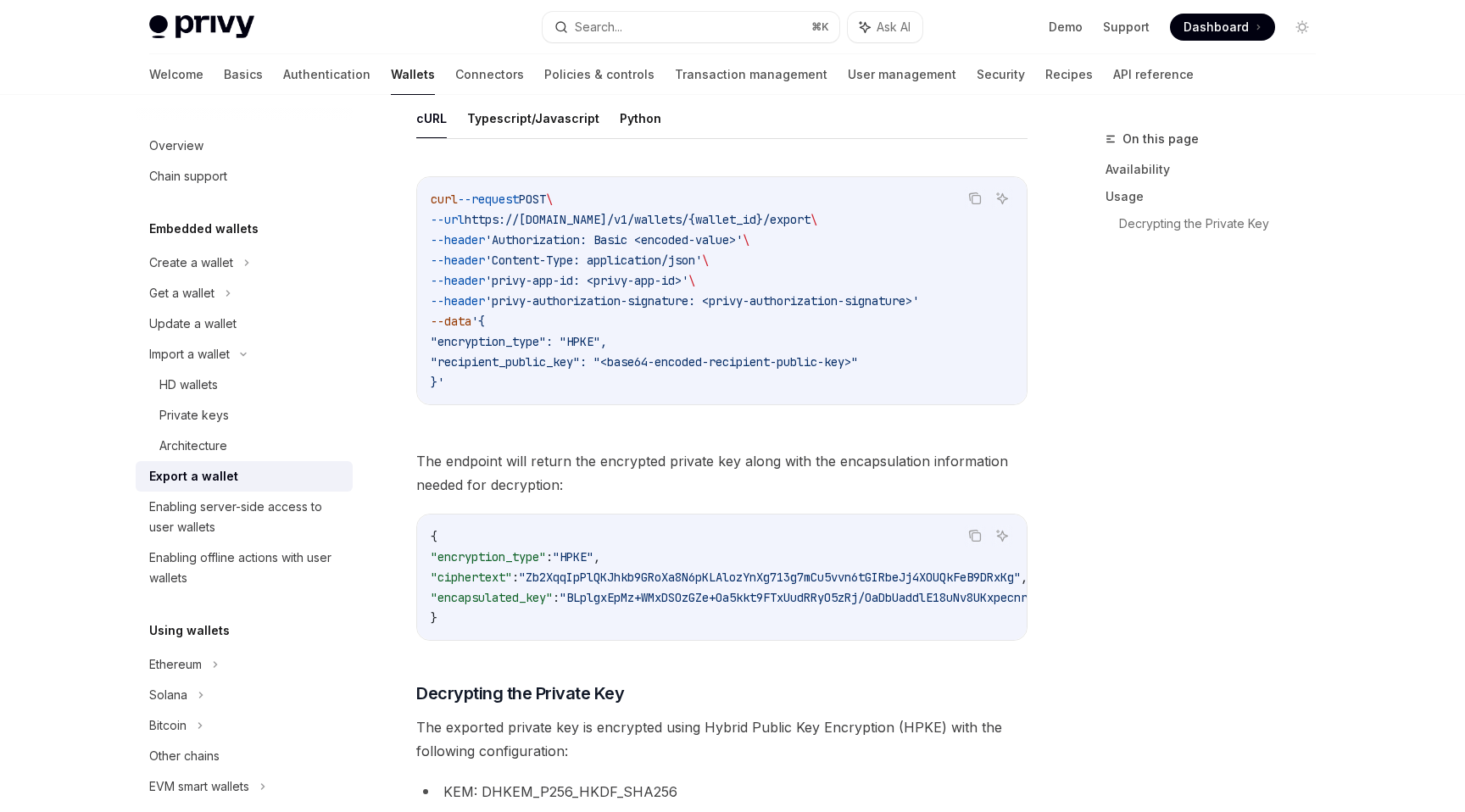
scroll to position [755, 0]
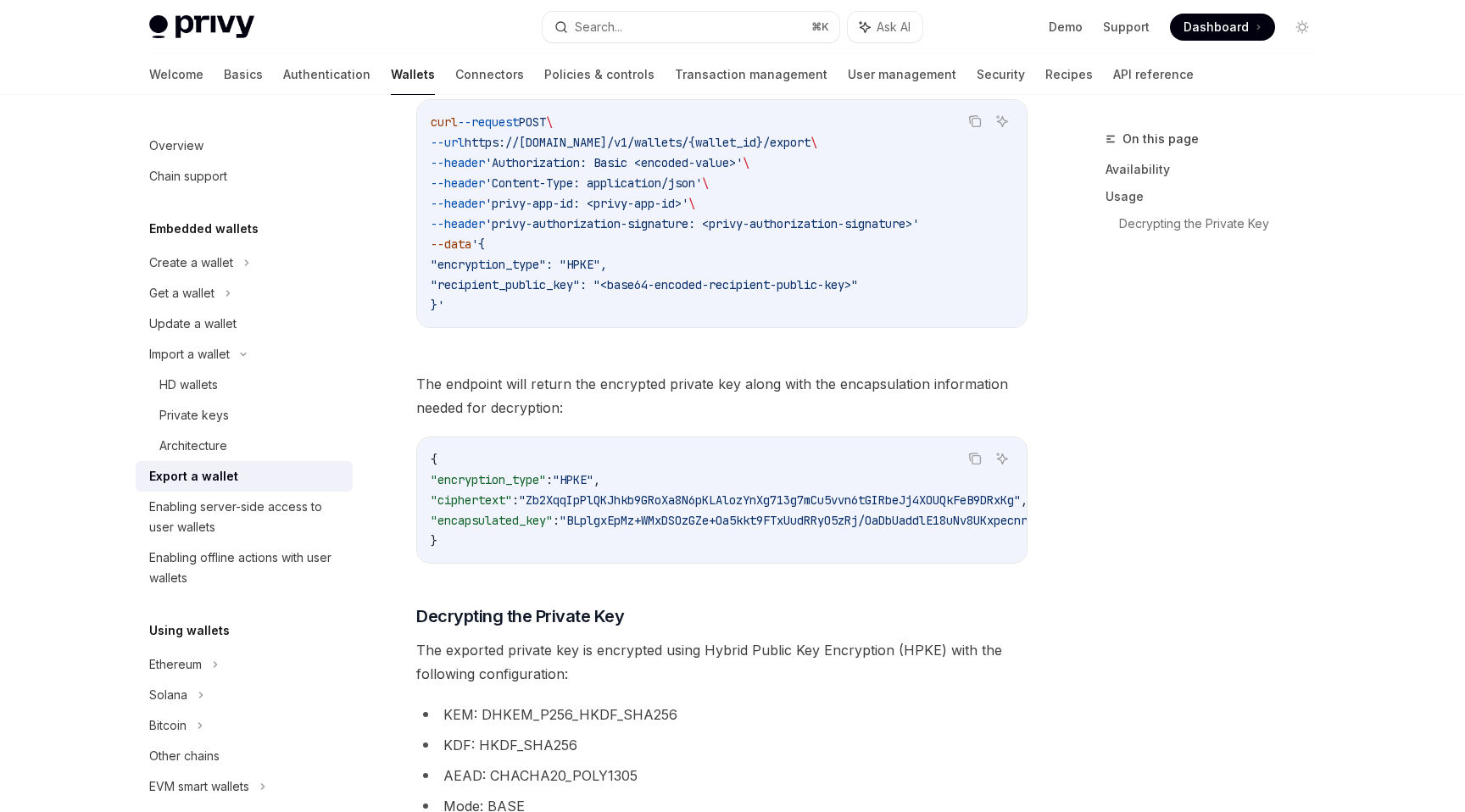
click at [487, 409] on span "The endpoint will return the encrypted private key along with the encapsulation…" at bounding box center [721, 396] width 611 height 48
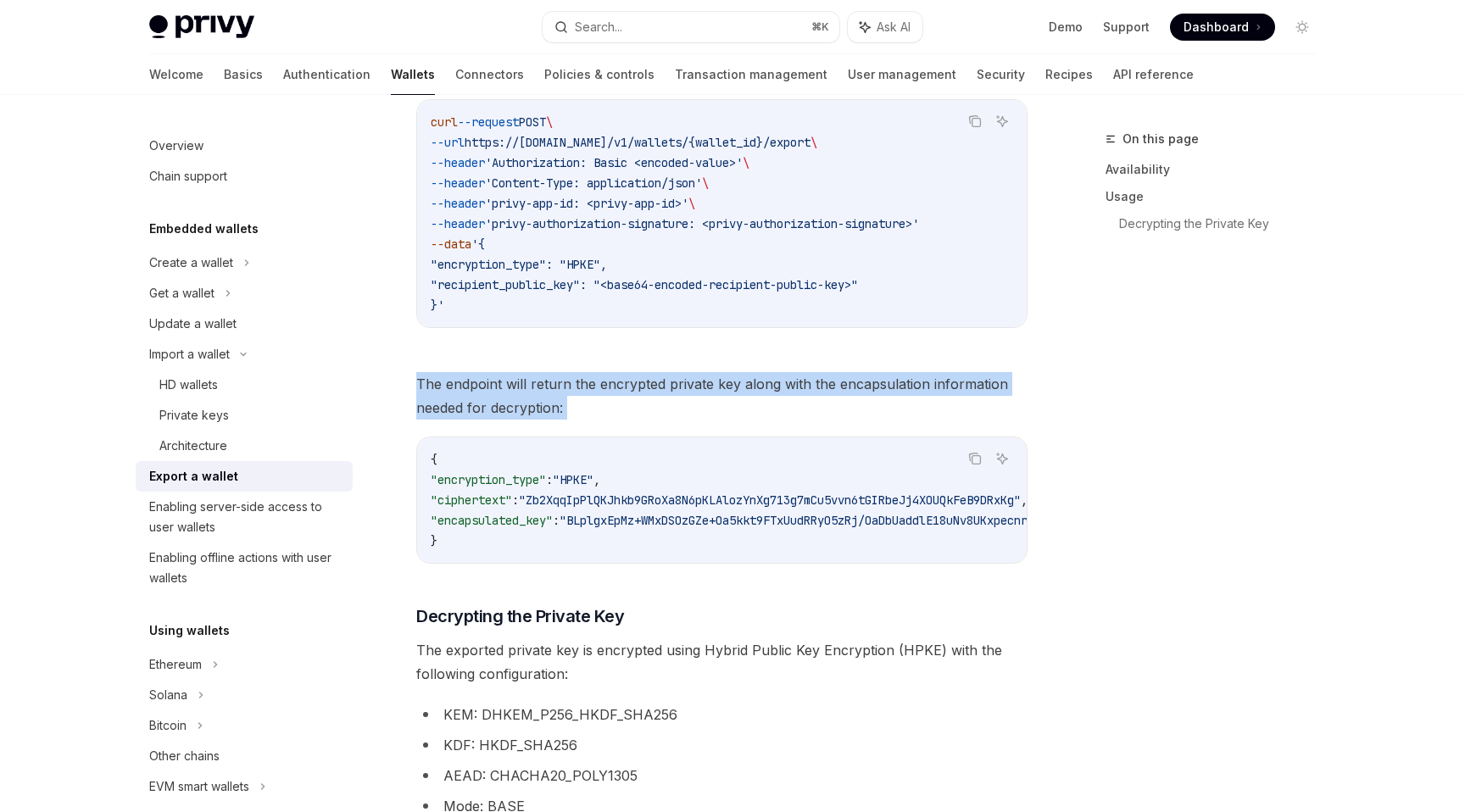
click at [487, 409] on span "The endpoint will return the encrypted private key along with the encapsulation…" at bounding box center [721, 396] width 611 height 48
click at [489, 401] on span "The endpoint will return the encrypted private key along with the encapsulation…" at bounding box center [721, 396] width 611 height 48
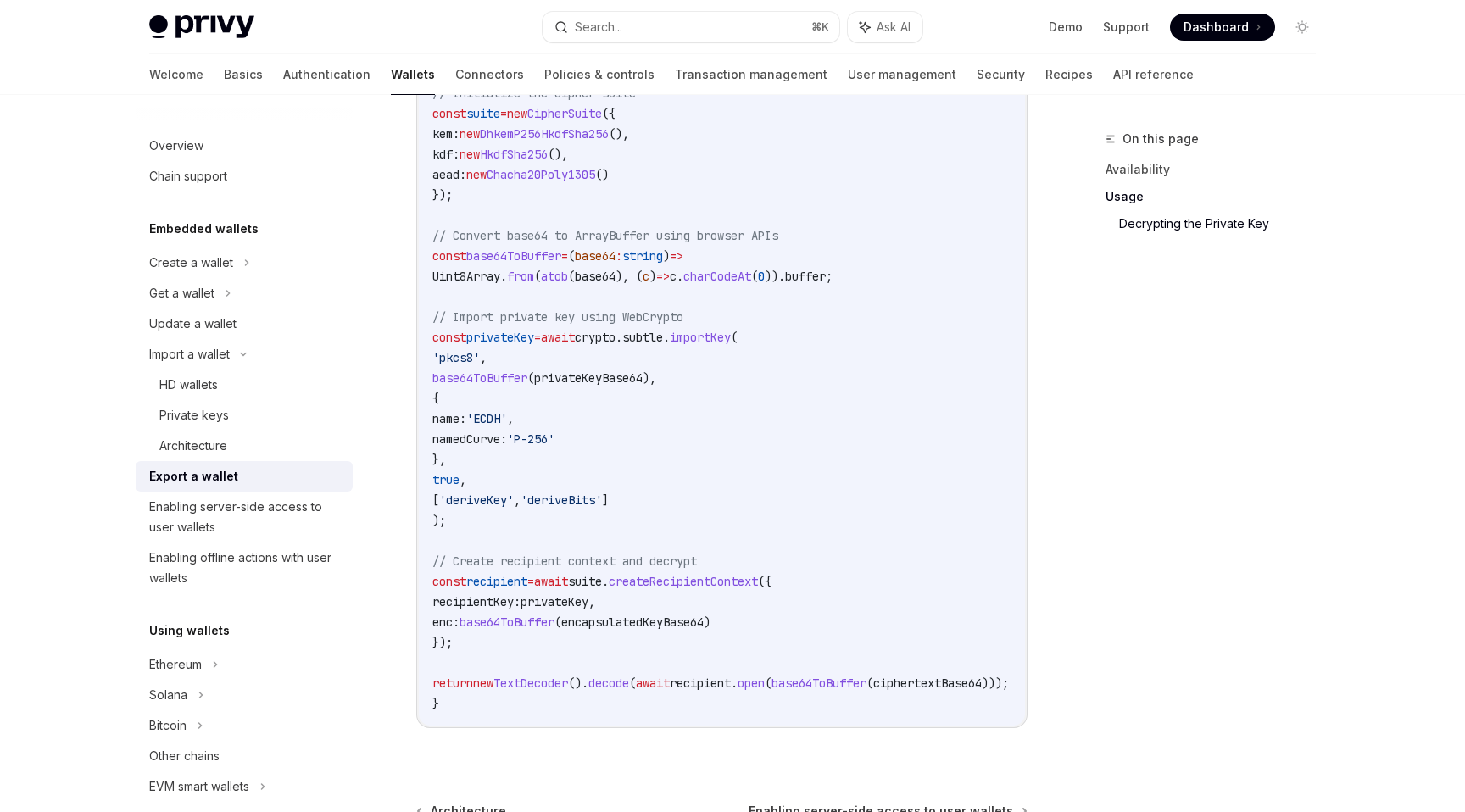
scroll to position [2347, 0]
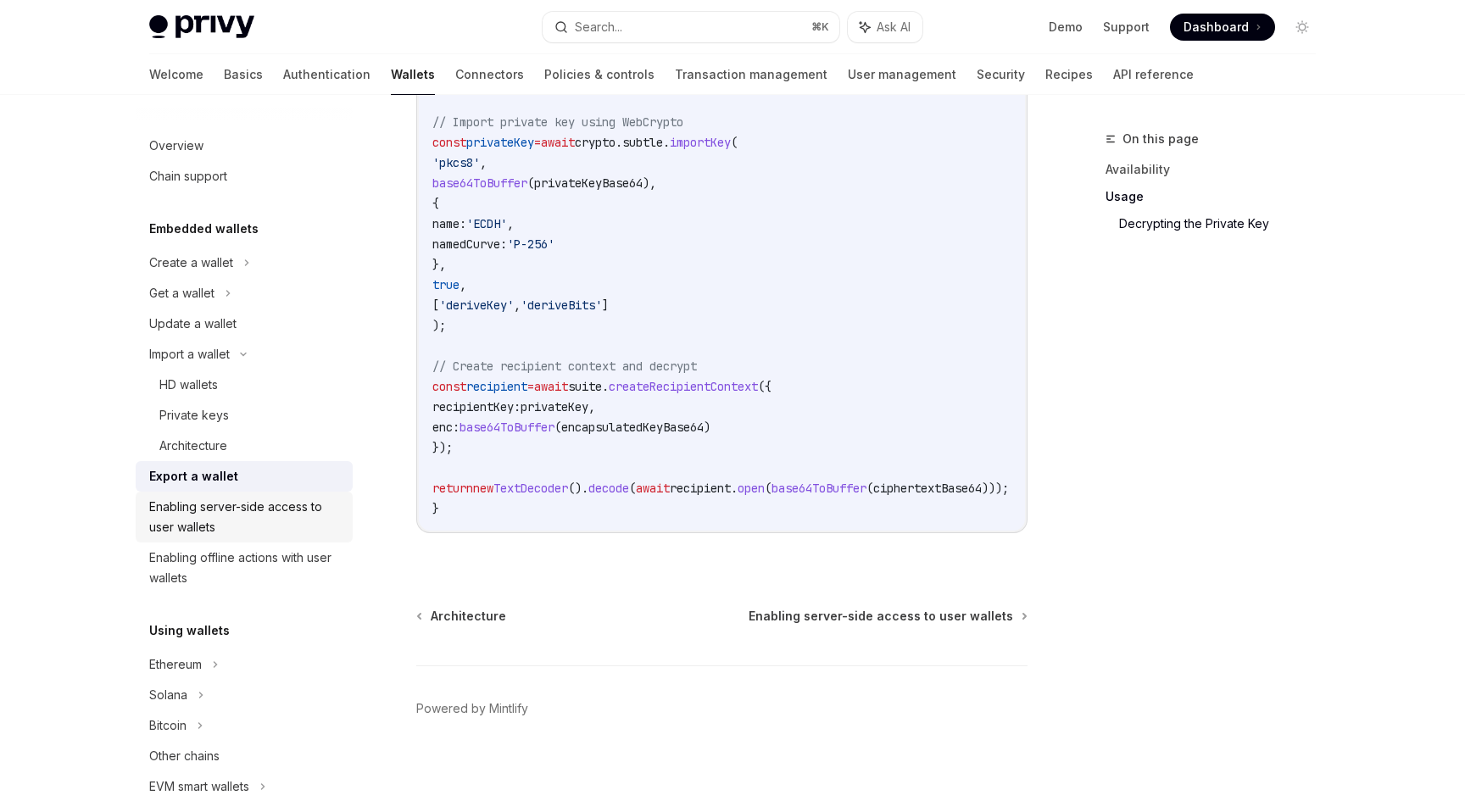
click at [218, 514] on div "Enabling server-side access to user wallets" at bounding box center [246, 516] width 193 height 41
type textarea "*"
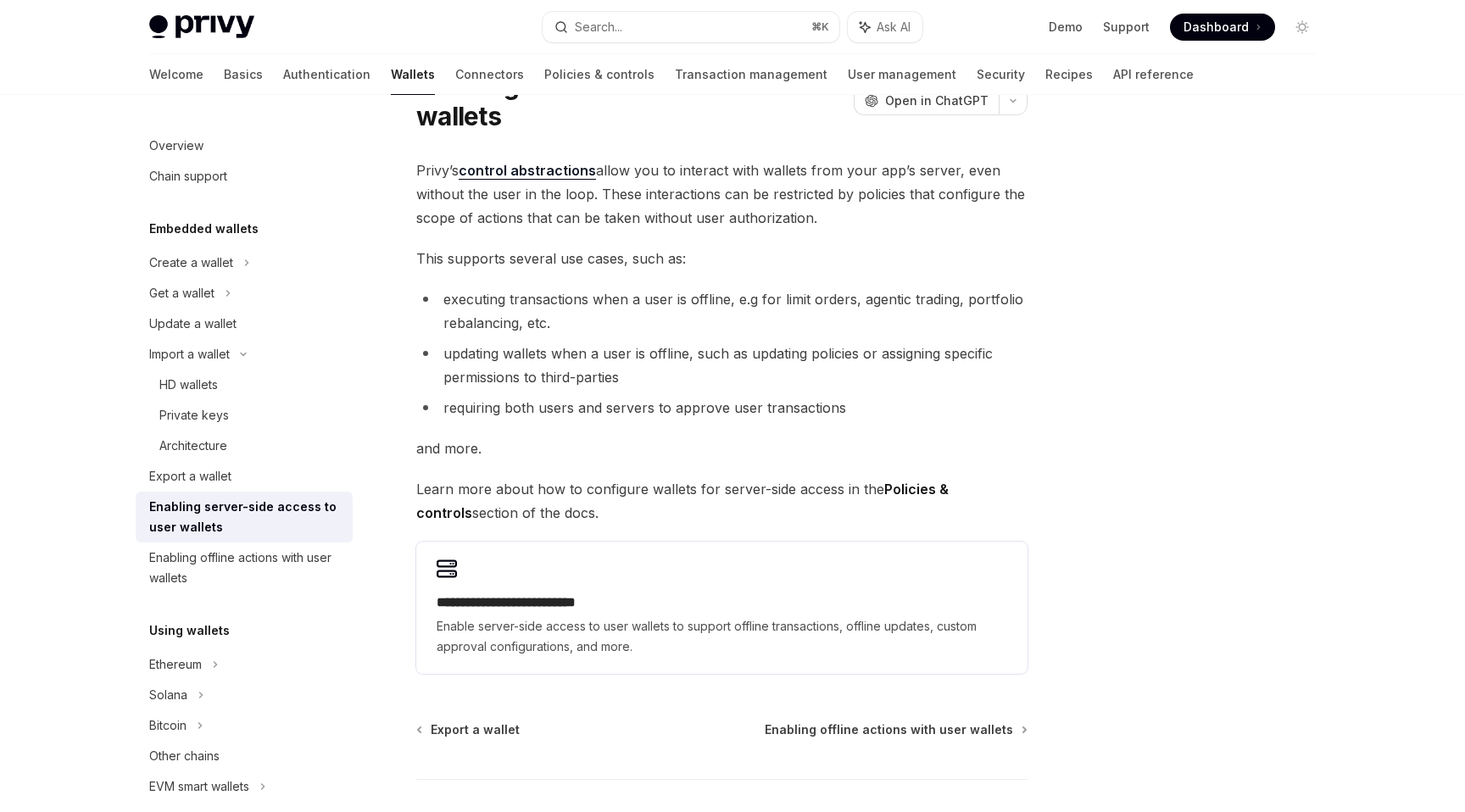
scroll to position [93, 0]
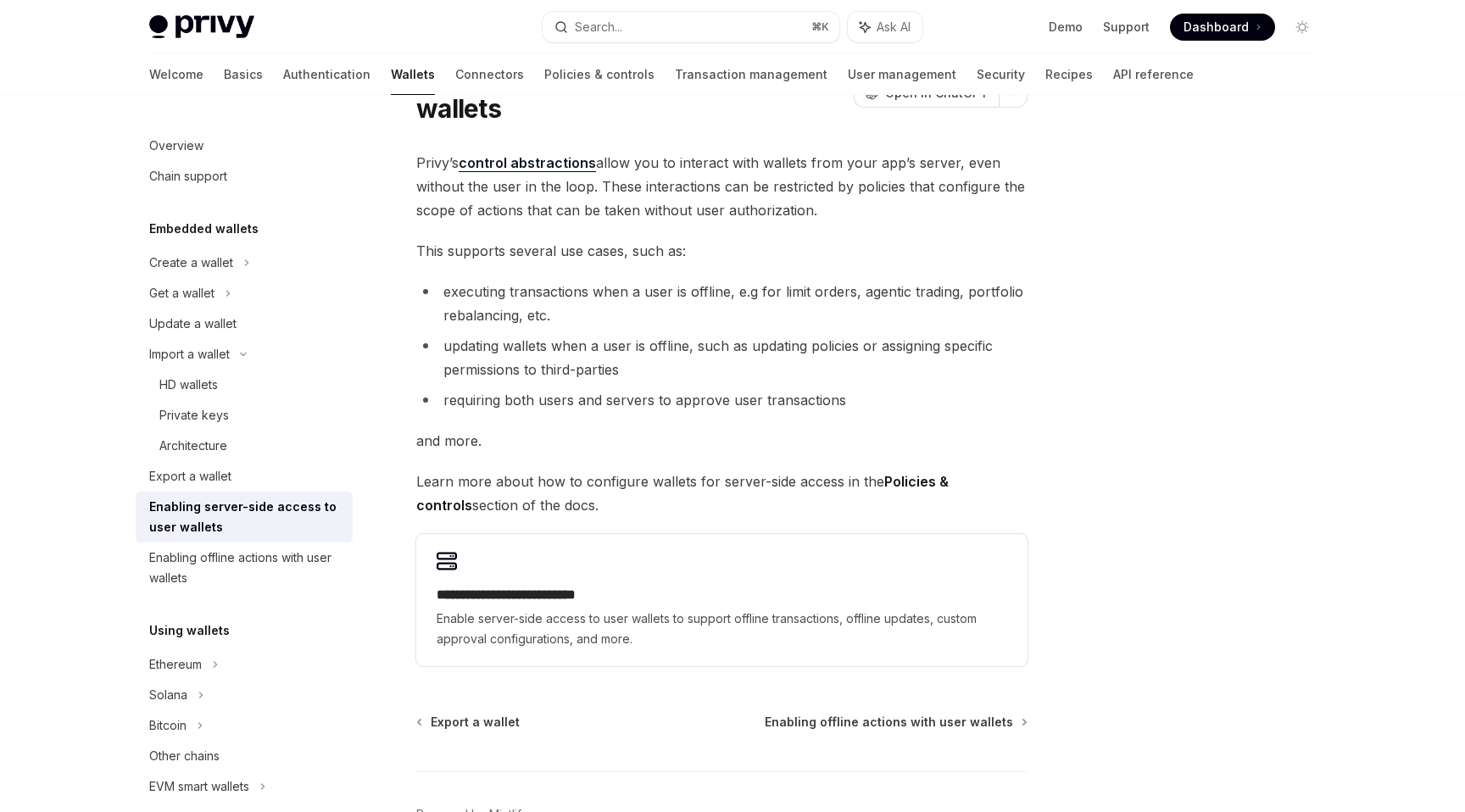
click at [539, 353] on li "updating wallets when a user is offline, such as updating policies or assigning…" at bounding box center [721, 358] width 611 height 48
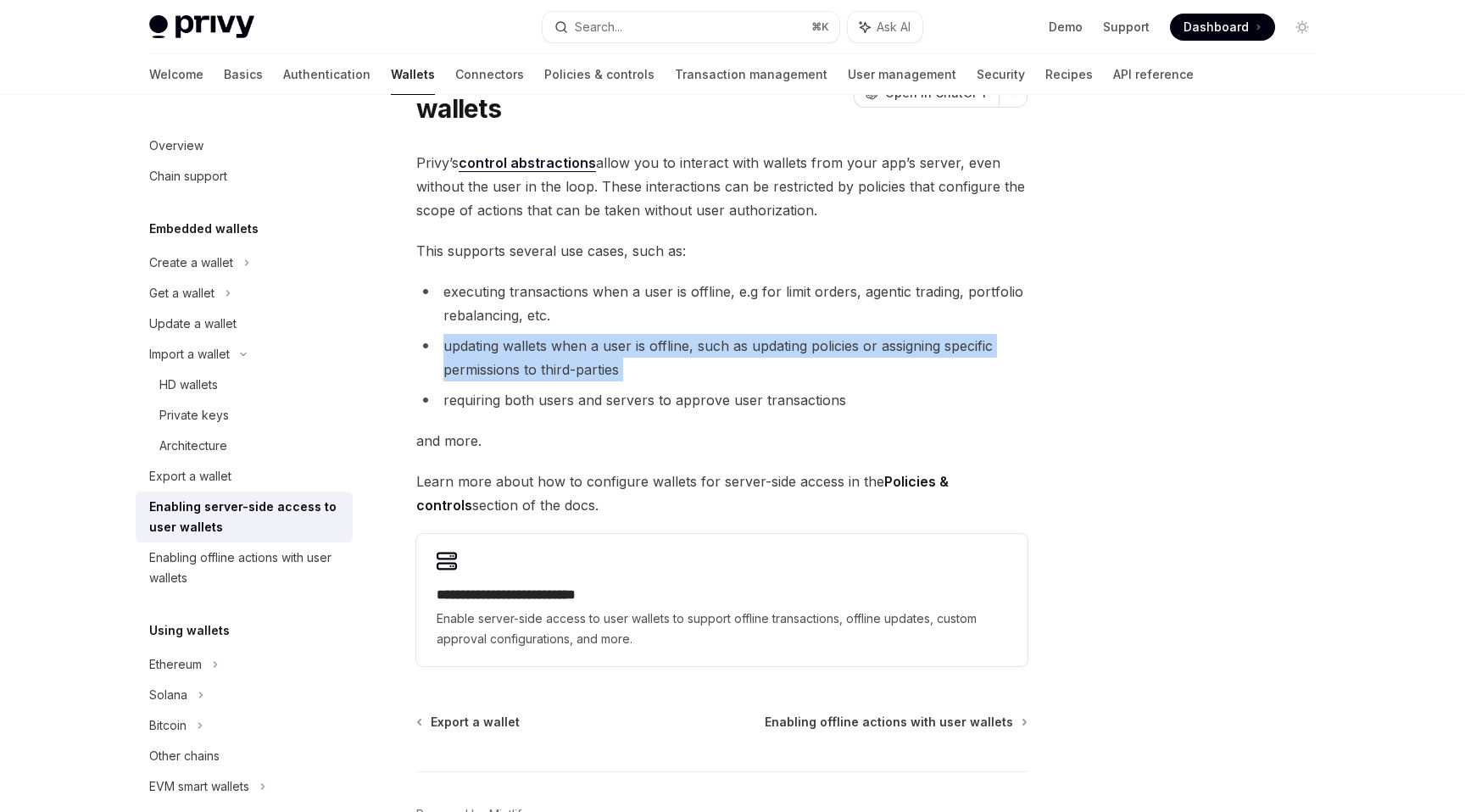
click at [539, 353] on li "updating wallets when a user is offline, such as updating policies or assigning…" at bounding box center [721, 358] width 611 height 48
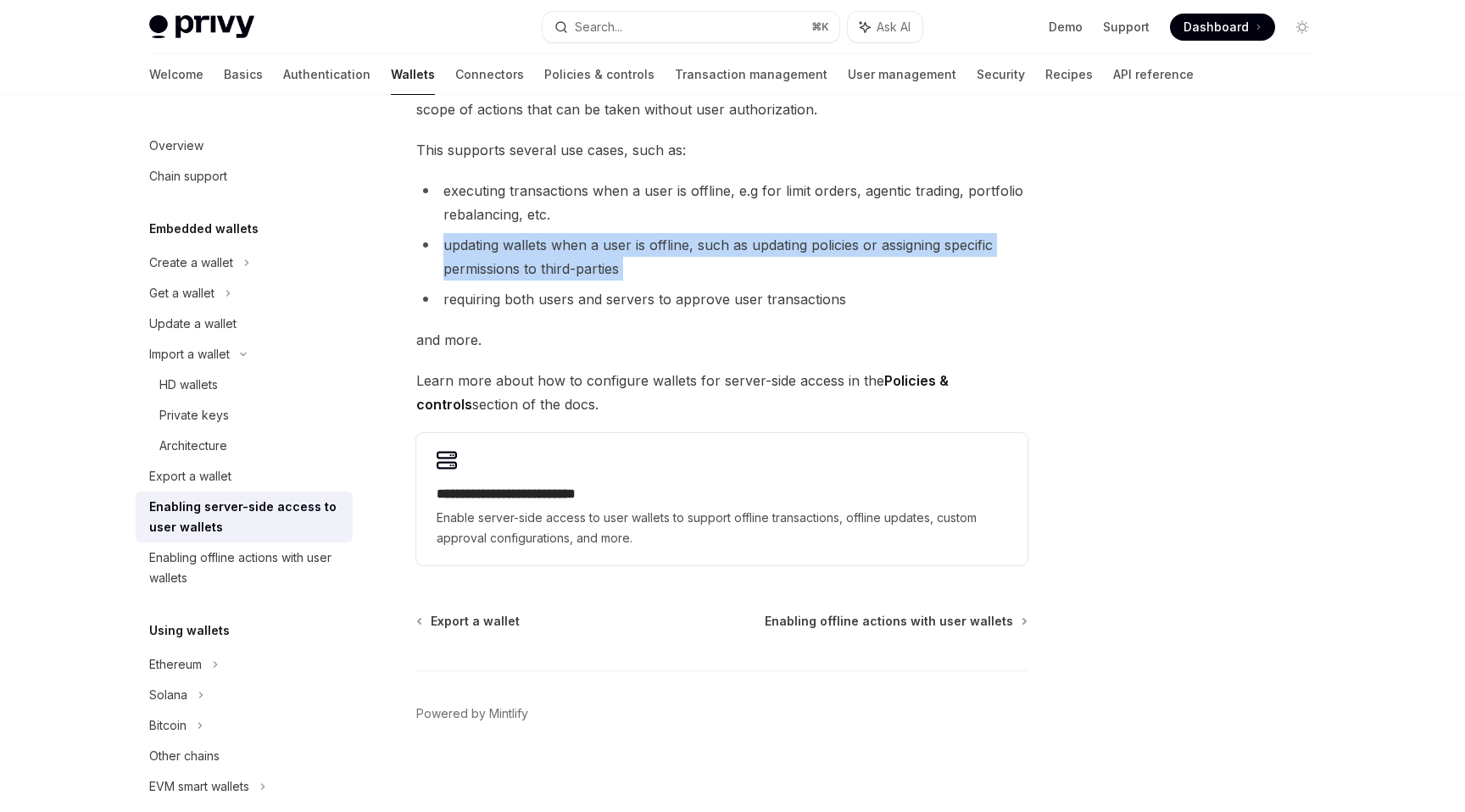
scroll to position [199, 0]
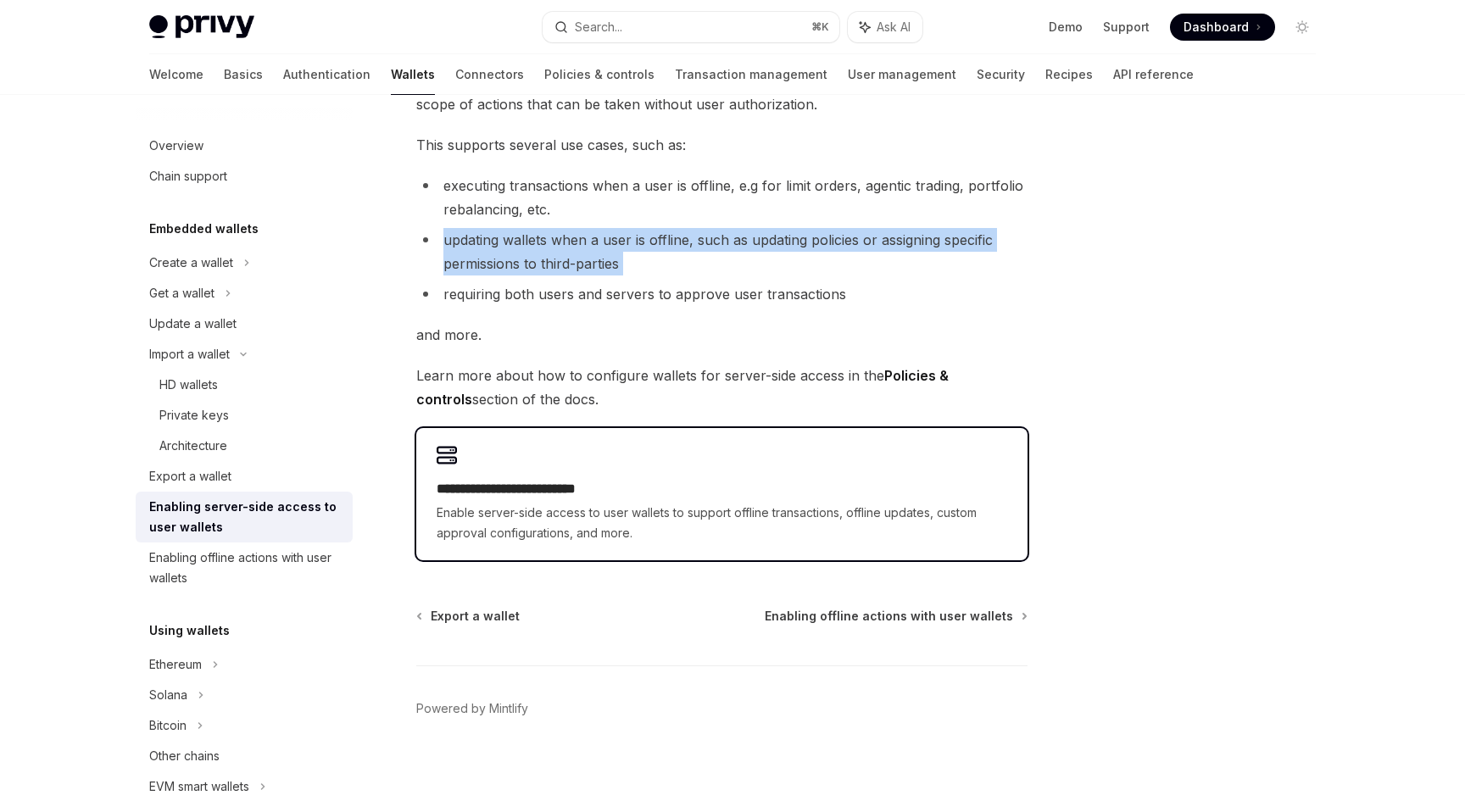
click at [547, 513] on span "Enable server-side access to user wallets to support offline transactions, offl…" at bounding box center [721, 523] width 570 height 41
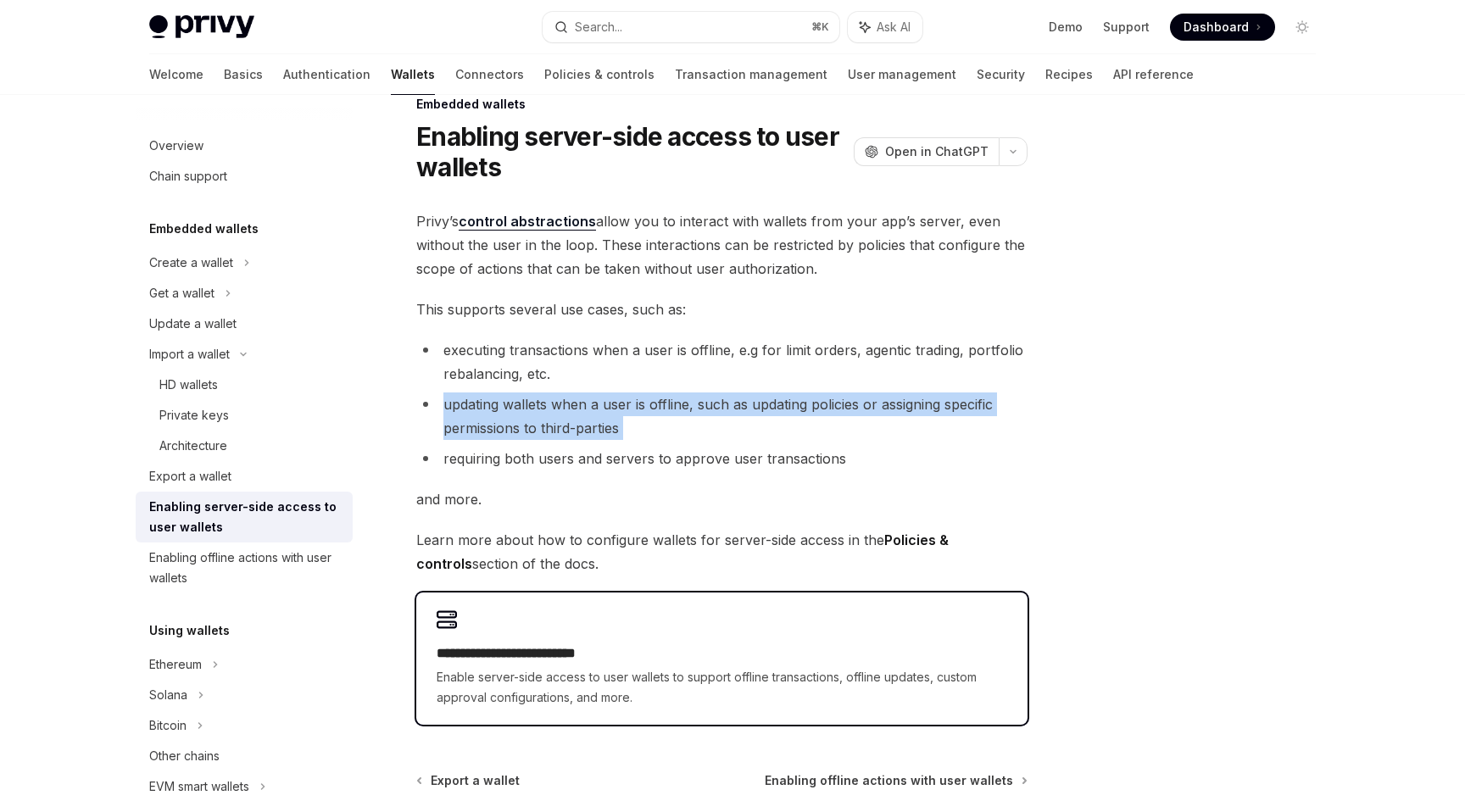
scroll to position [11, 0]
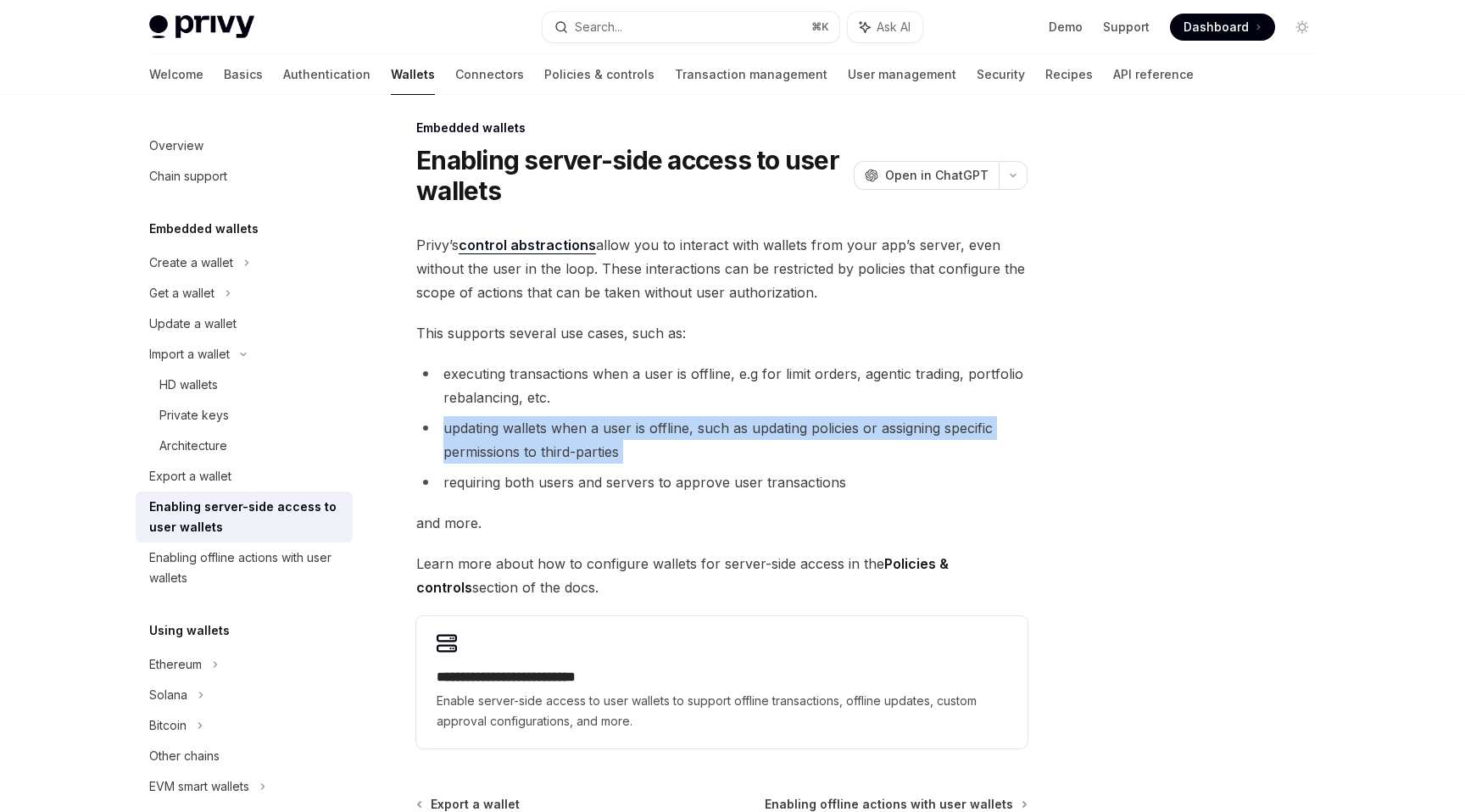
click at [542, 245] on link "control abstractions" at bounding box center [527, 245] width 138 height 18
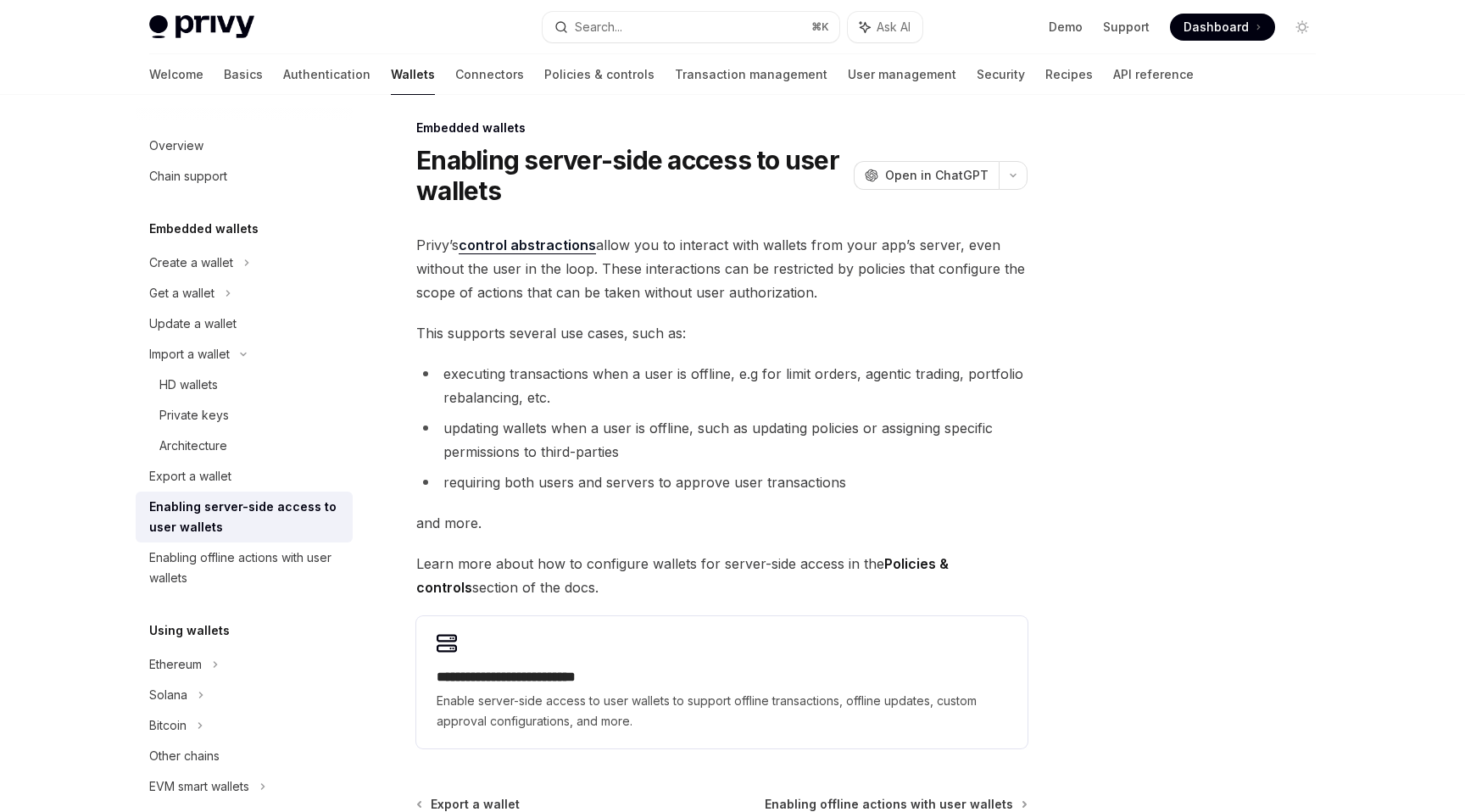
click at [605, 404] on li "executing transactions when a user is offline, e.g for limit orders, agentic tr…" at bounding box center [721, 385] width 611 height 48
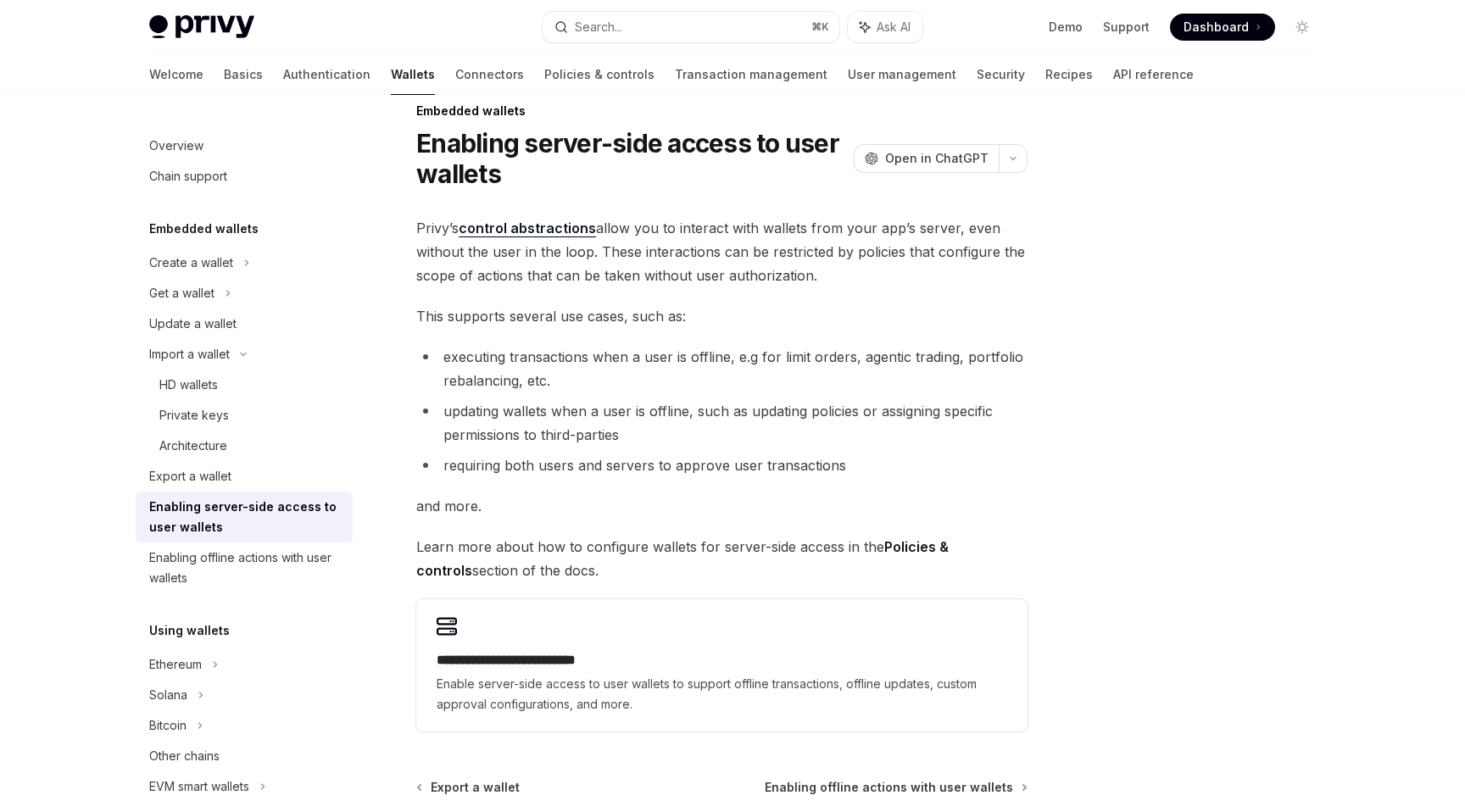
scroll to position [0, 0]
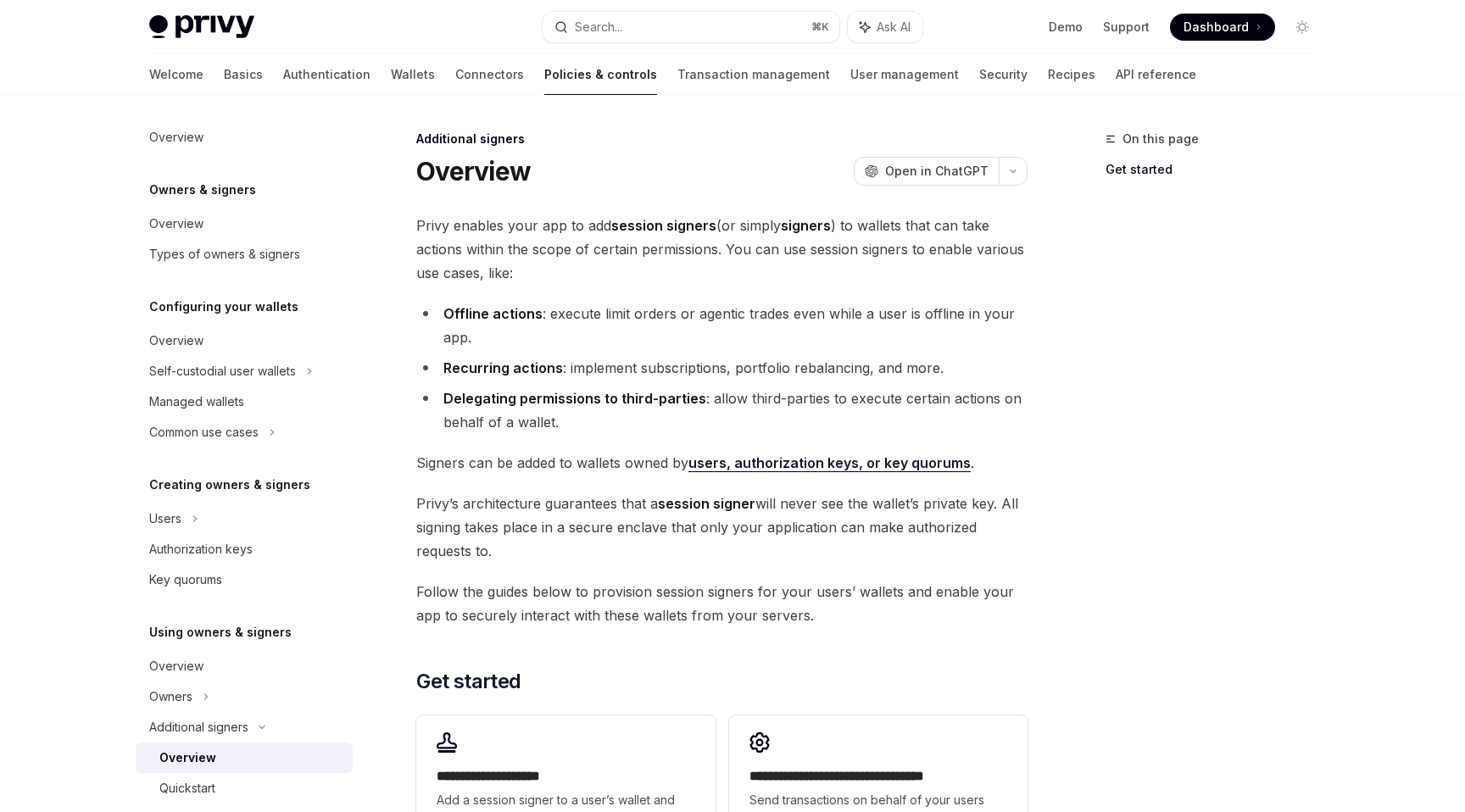
click at [569, 312] on li "Offline actions : execute limit orders or agentic trades even while a user is o…" at bounding box center [721, 326] width 611 height 48
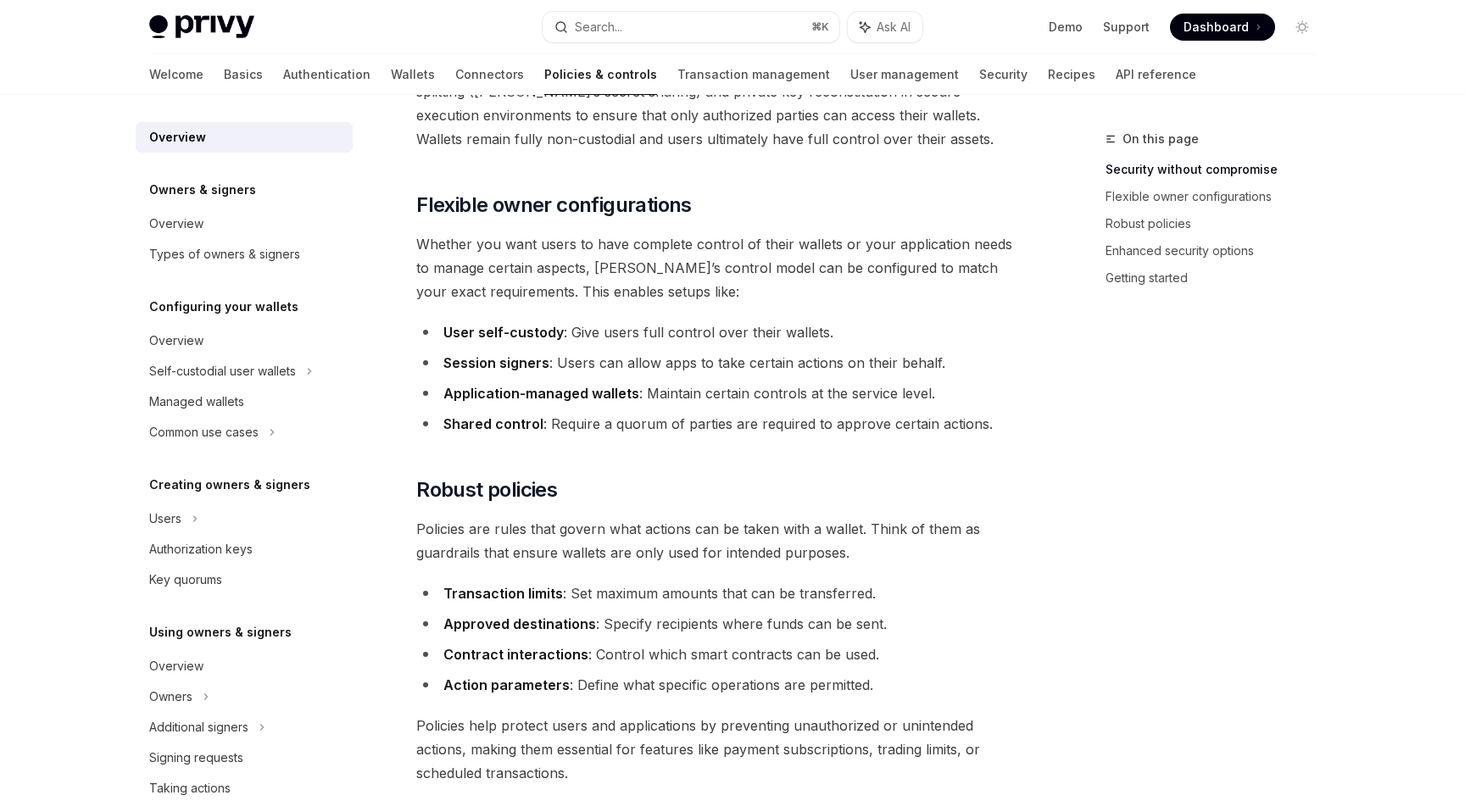
scroll to position [284, 0]
click at [670, 368] on li "Session signers : Users can allow apps to take certain actions on their behalf." at bounding box center [721, 363] width 611 height 24
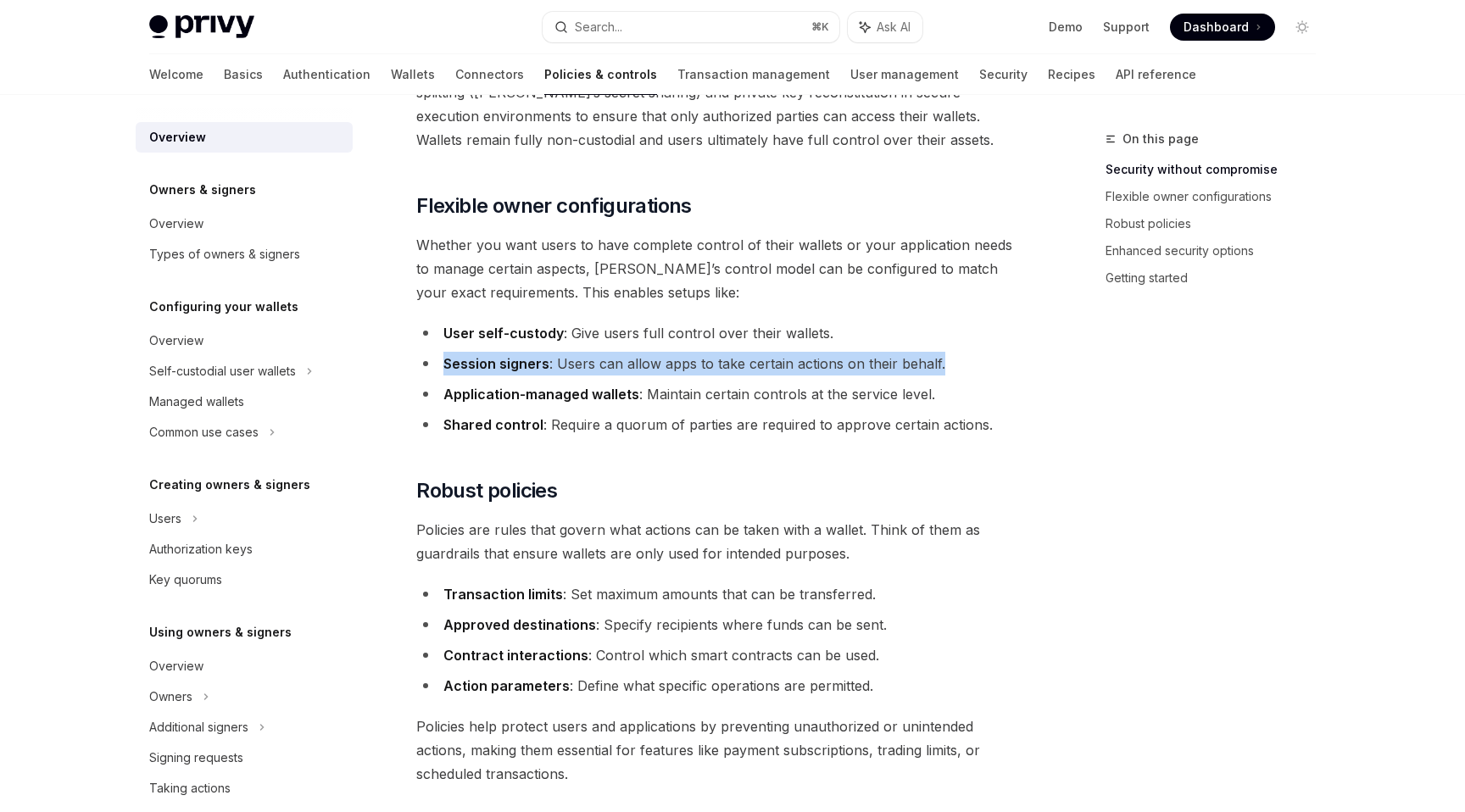
click at [670, 368] on li "Session signers : Users can allow apps to take certain actions on their behalf." at bounding box center [721, 363] width 611 height 24
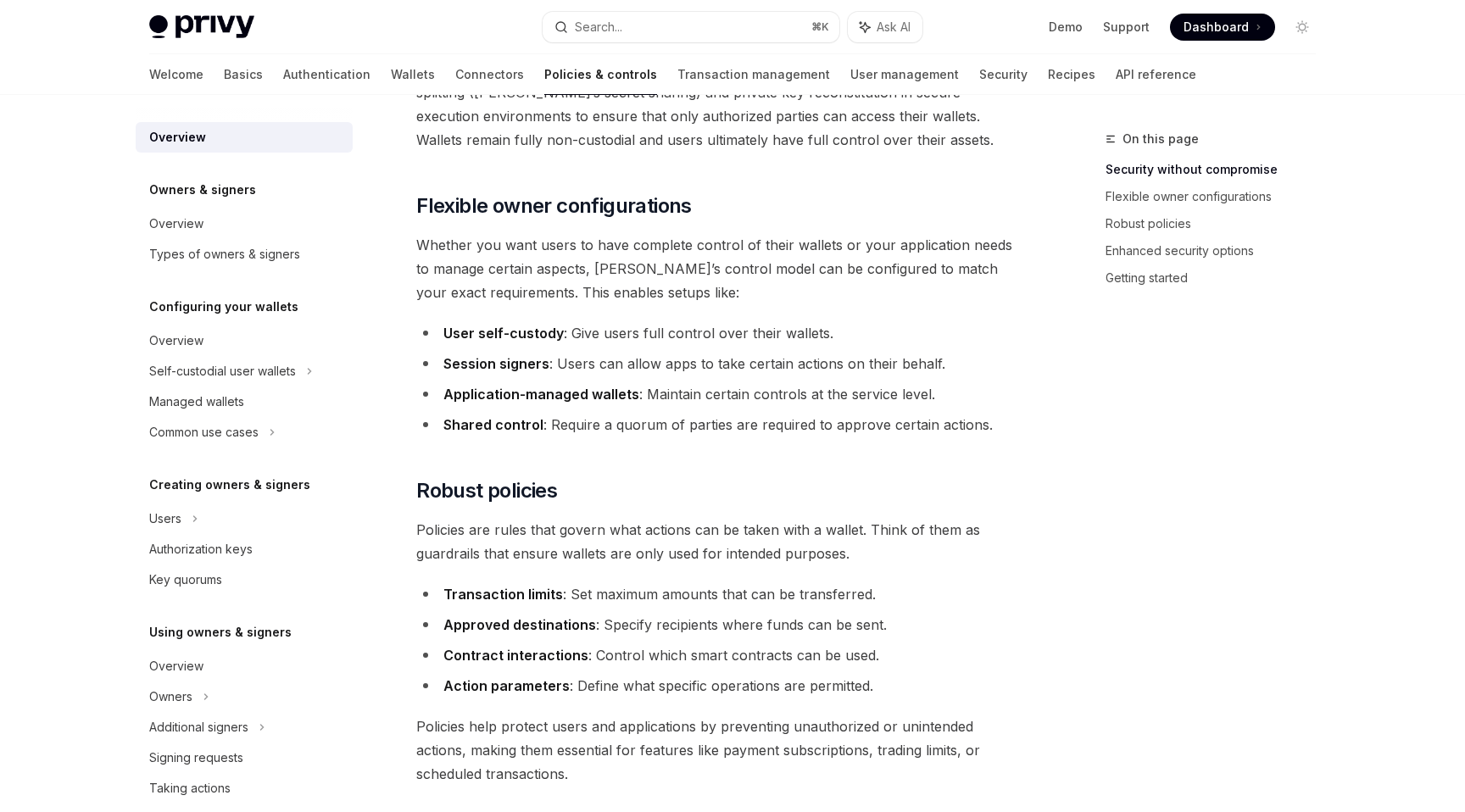
click at [671, 396] on li "Application-managed wallets : Maintain certain controls at the service level." at bounding box center [721, 394] width 611 height 24
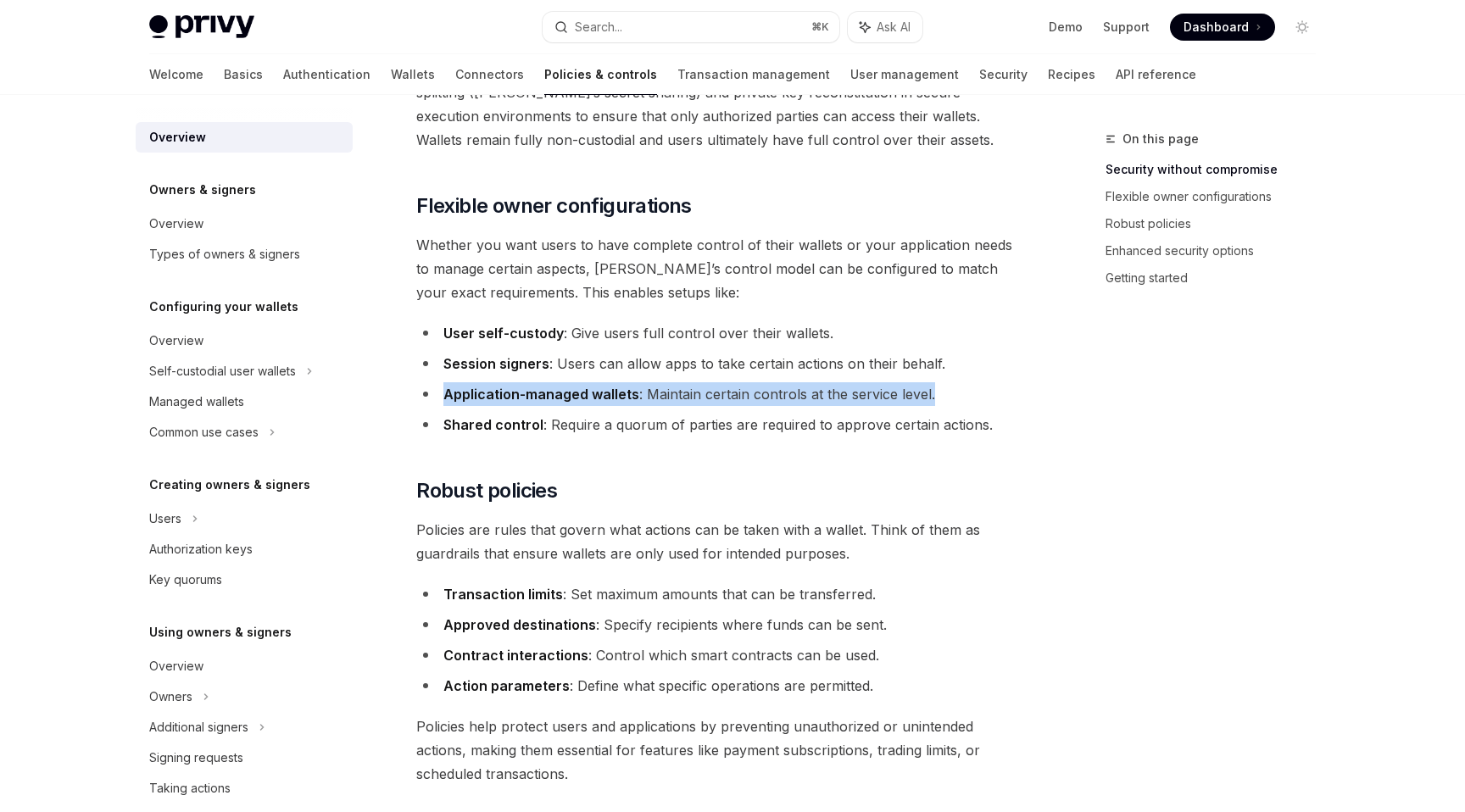
click at [671, 396] on li "Application-managed wallets : Maintain certain controls at the service level." at bounding box center [721, 394] width 611 height 24
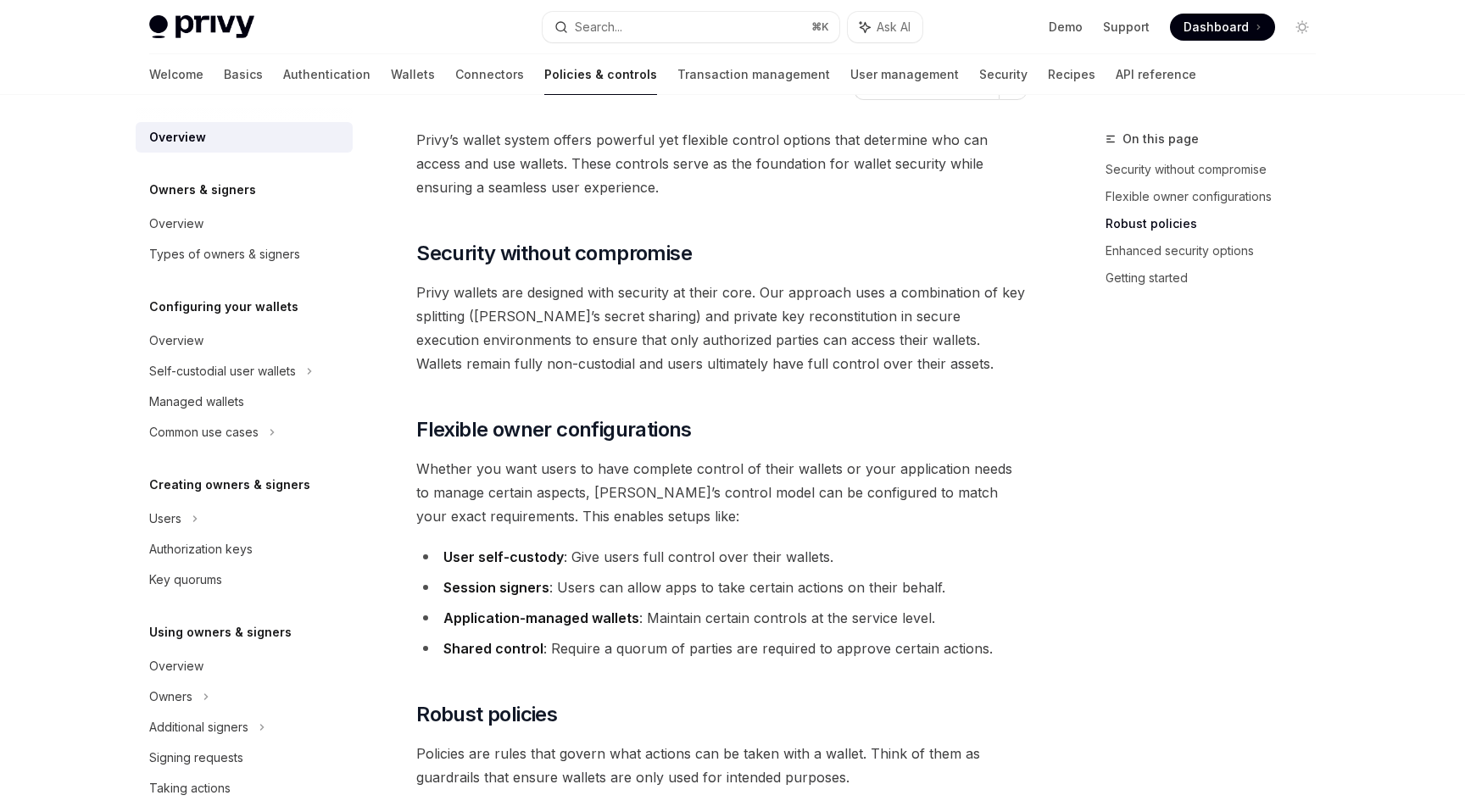
scroll to position [0, 0]
